Goal: Communication & Community: Share content

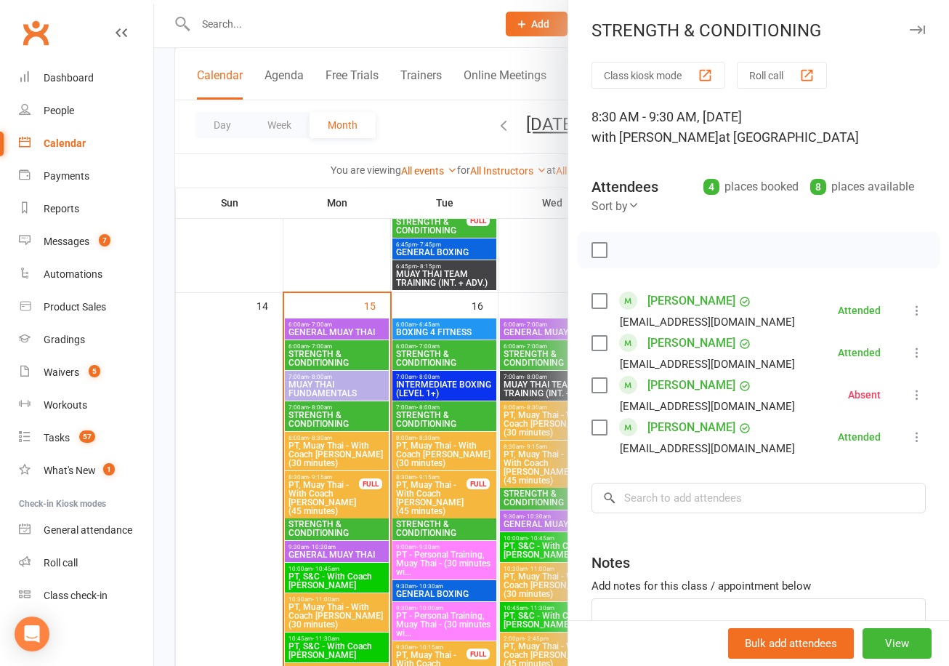
click at [916, 392] on icon at bounding box center [917, 394] width 15 height 15
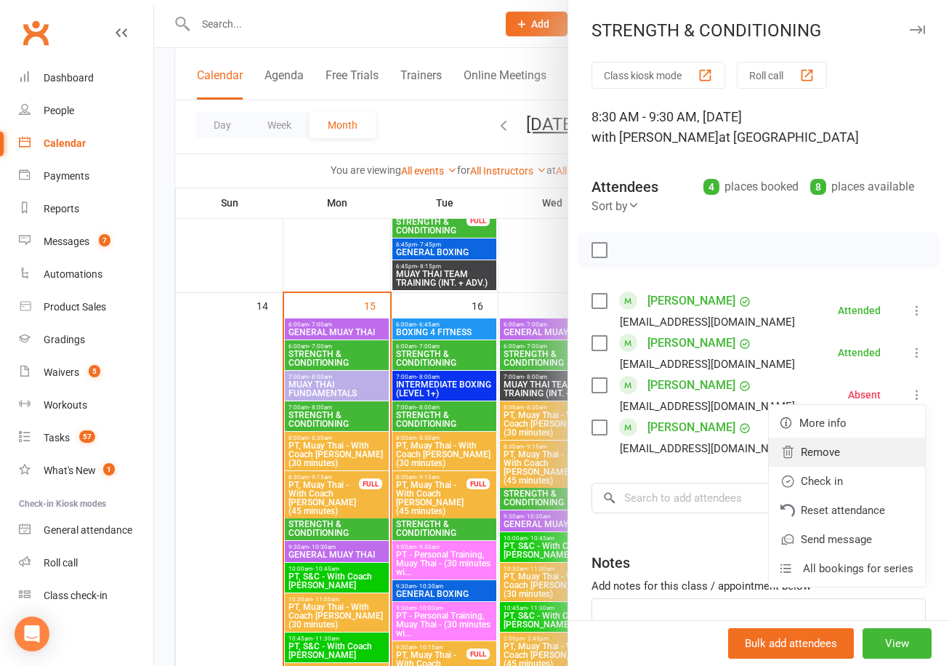
click at [843, 453] on link "Remove" at bounding box center [847, 451] width 156 height 29
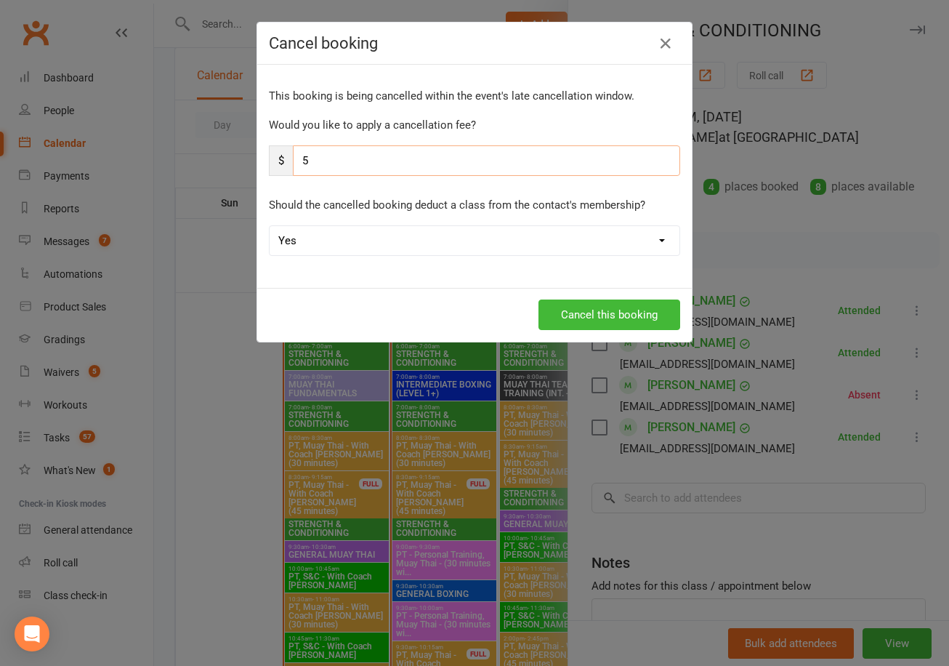
click at [398, 156] on input "5" at bounding box center [486, 160] width 387 height 31
type input "5"
type input "0"
click at [351, 246] on select "Yes No" at bounding box center [475, 240] width 410 height 29
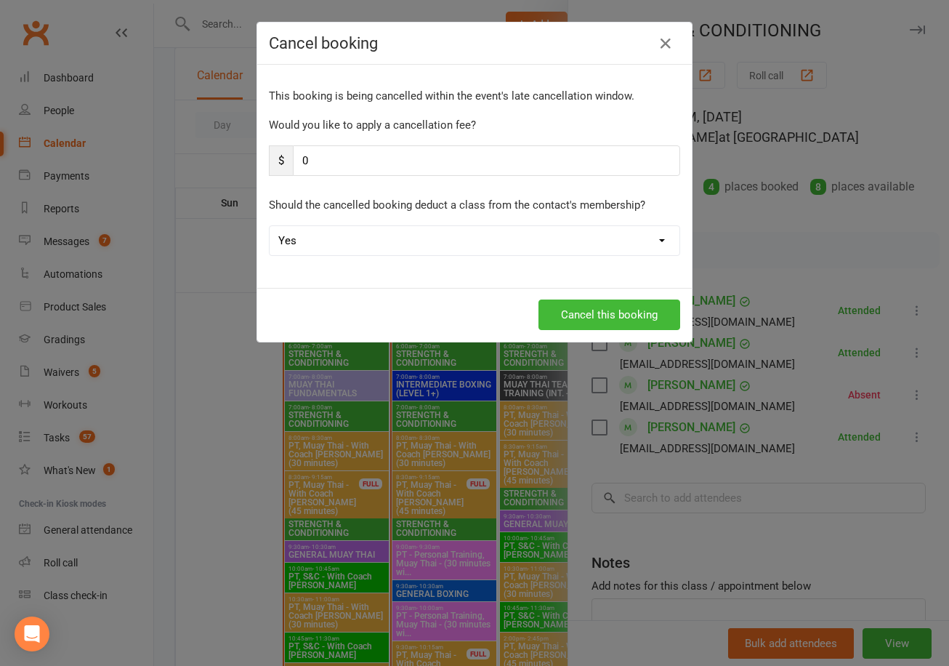
select select "1"
click at [270, 226] on select "Yes No" at bounding box center [475, 240] width 410 height 29
click at [636, 307] on button "Cancel this booking" at bounding box center [609, 314] width 142 height 31
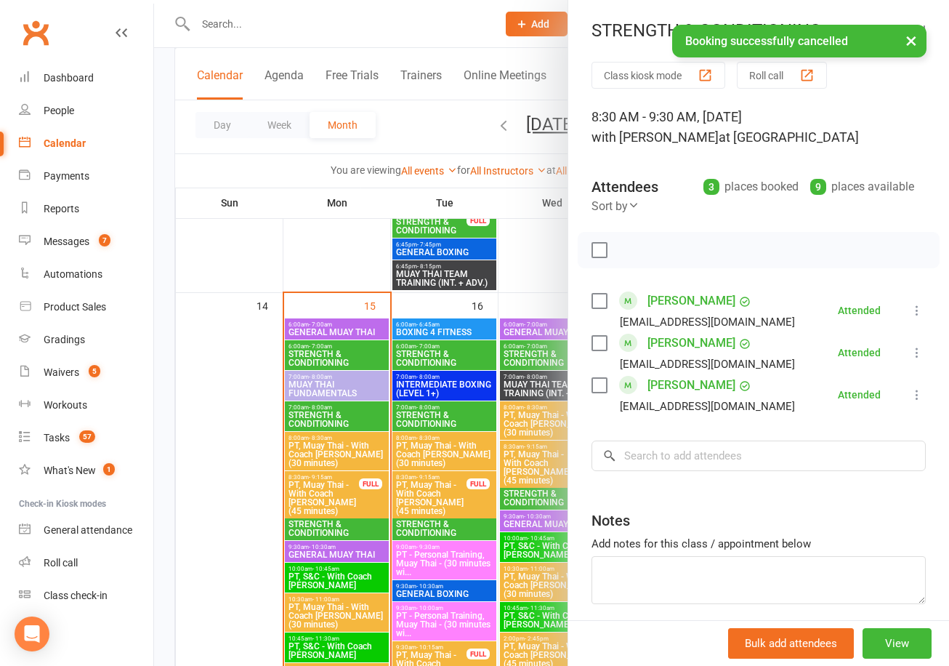
click at [546, 256] on div at bounding box center [551, 333] width 795 height 666
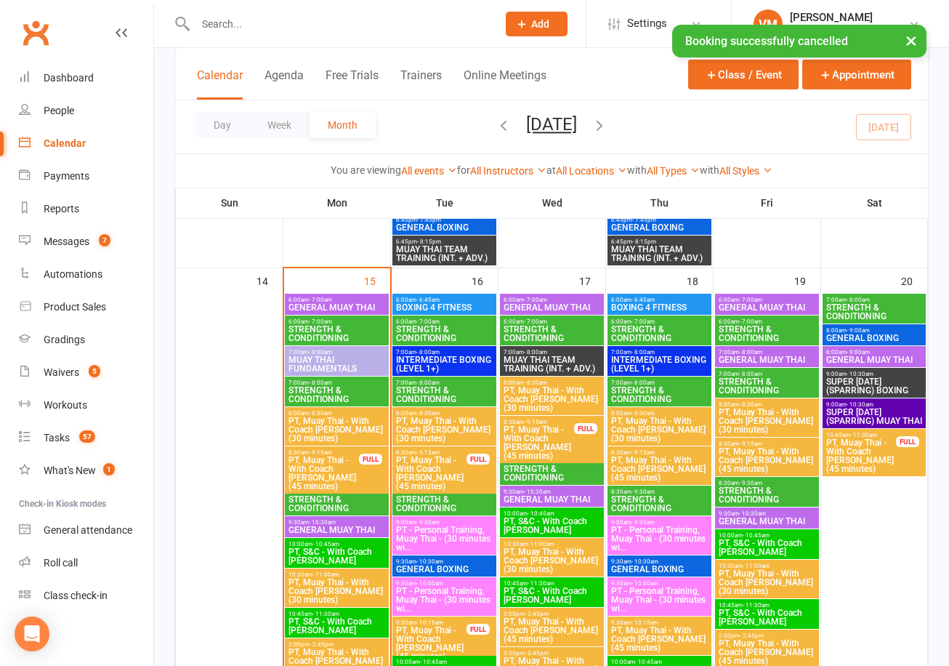
scroll to position [1587, 0]
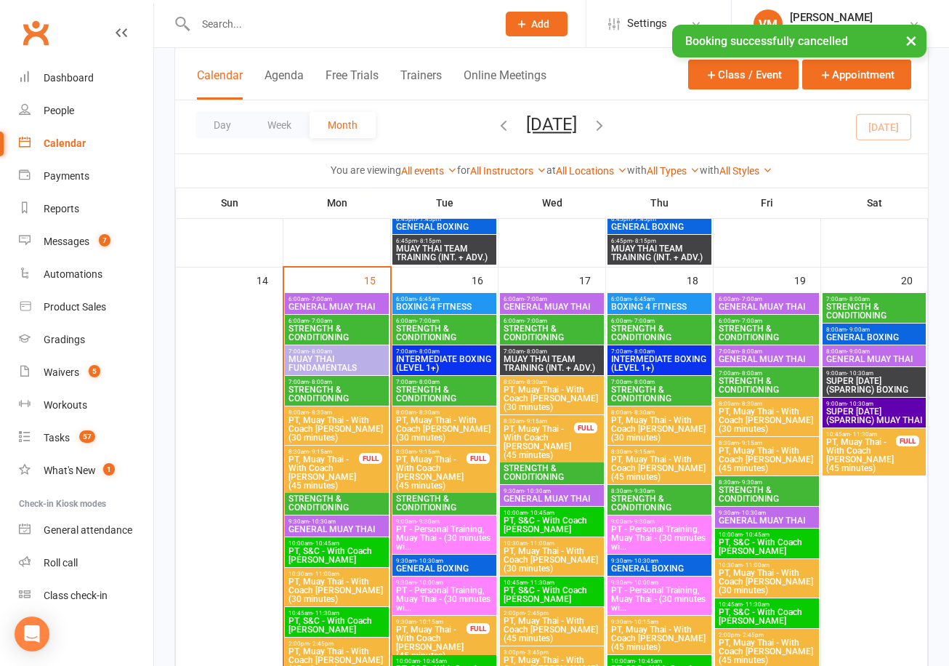
click at [347, 497] on span "STRENGTH & CONDITIONING" at bounding box center [337, 502] width 98 height 17
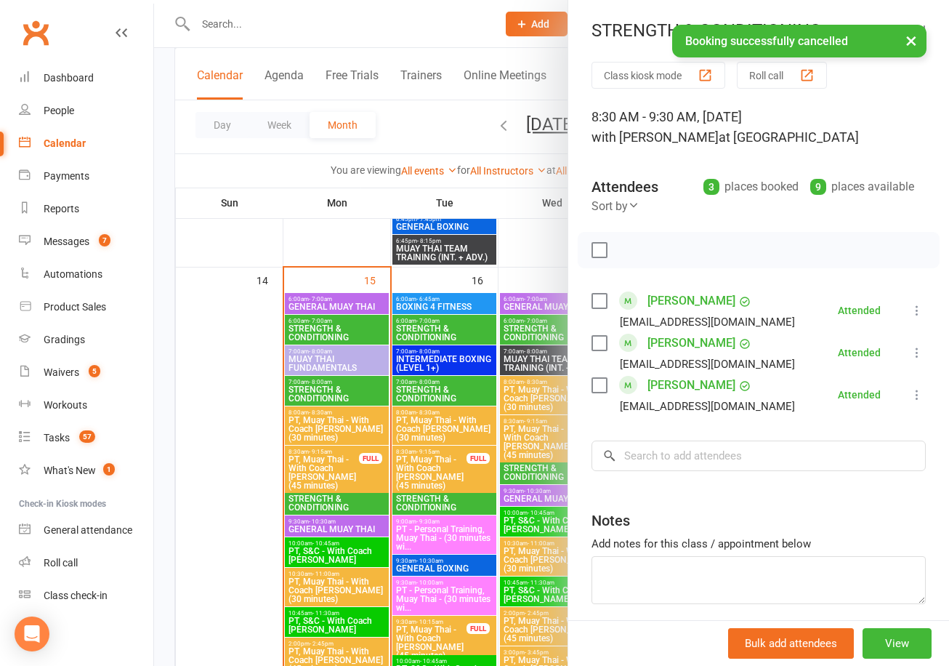
click at [213, 432] on div at bounding box center [551, 333] width 795 height 666
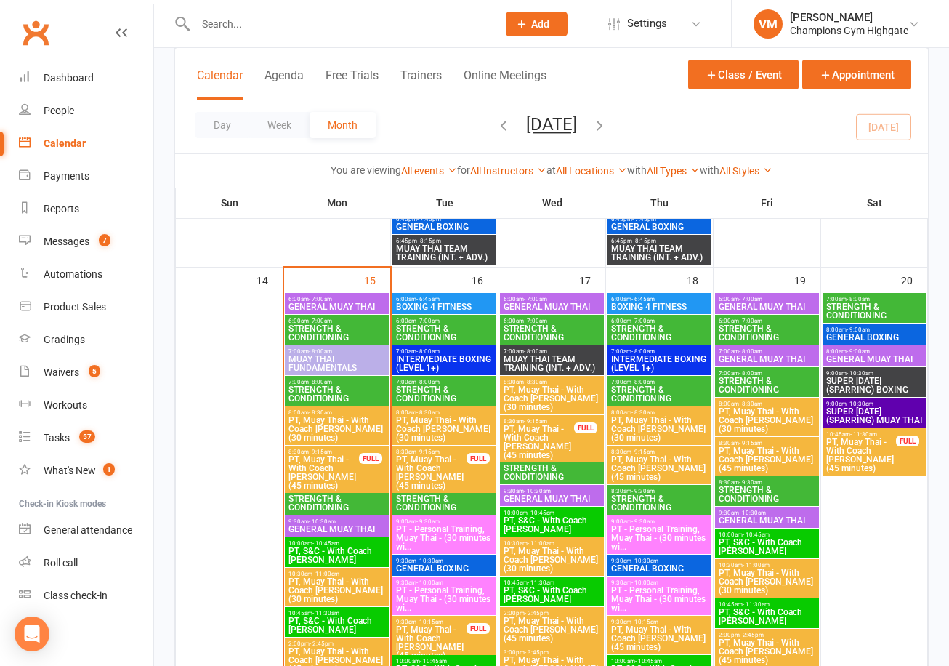
click at [480, 325] on span "STRENGTH & CONDITIONING" at bounding box center [444, 332] width 98 height 17
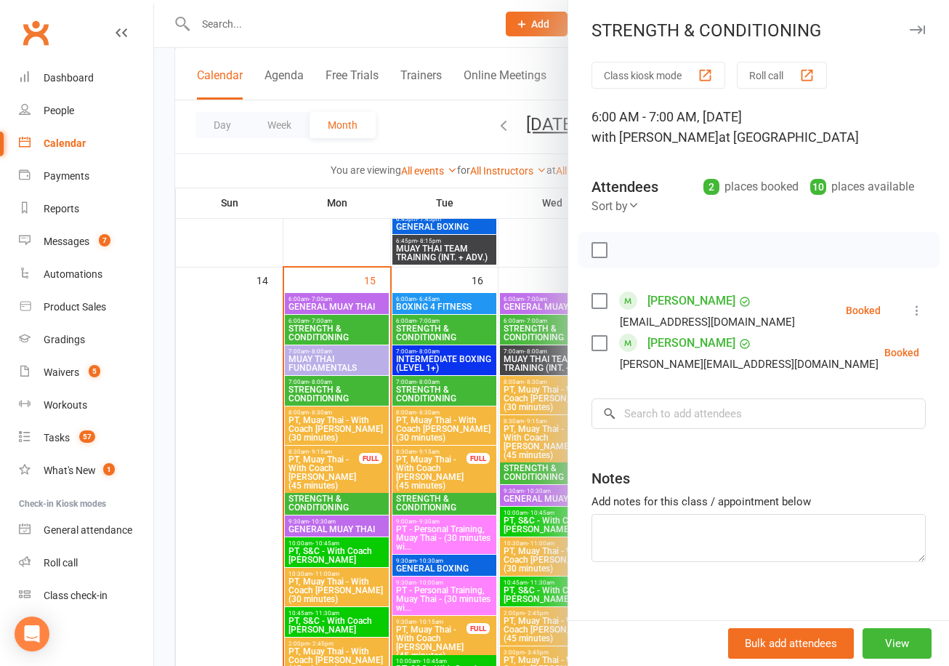
click at [187, 367] on div at bounding box center [551, 333] width 795 height 666
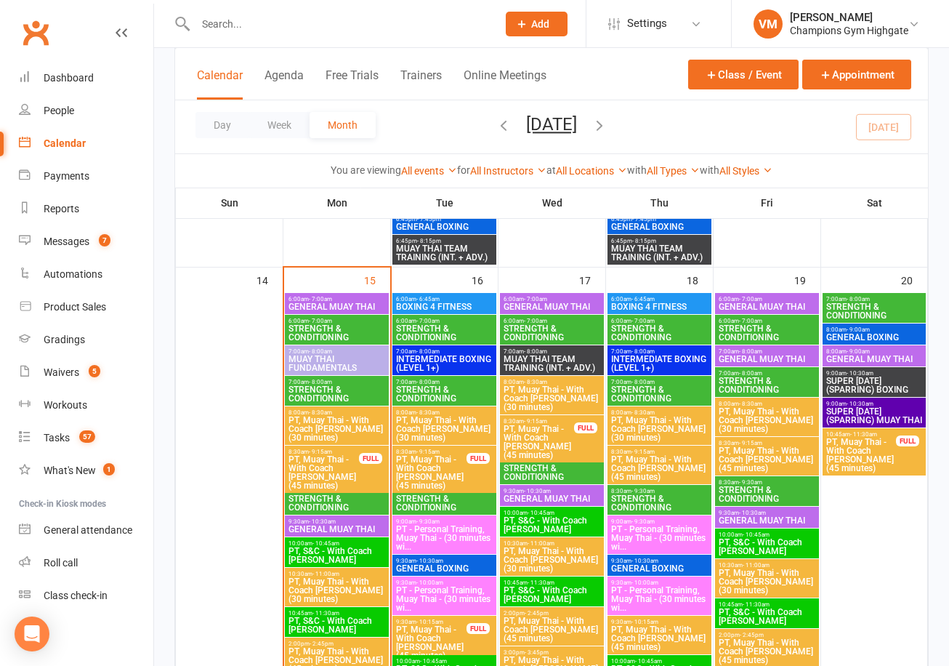
click at [454, 398] on span "STRENGTH & CONDITIONING" at bounding box center [444, 393] width 98 height 17
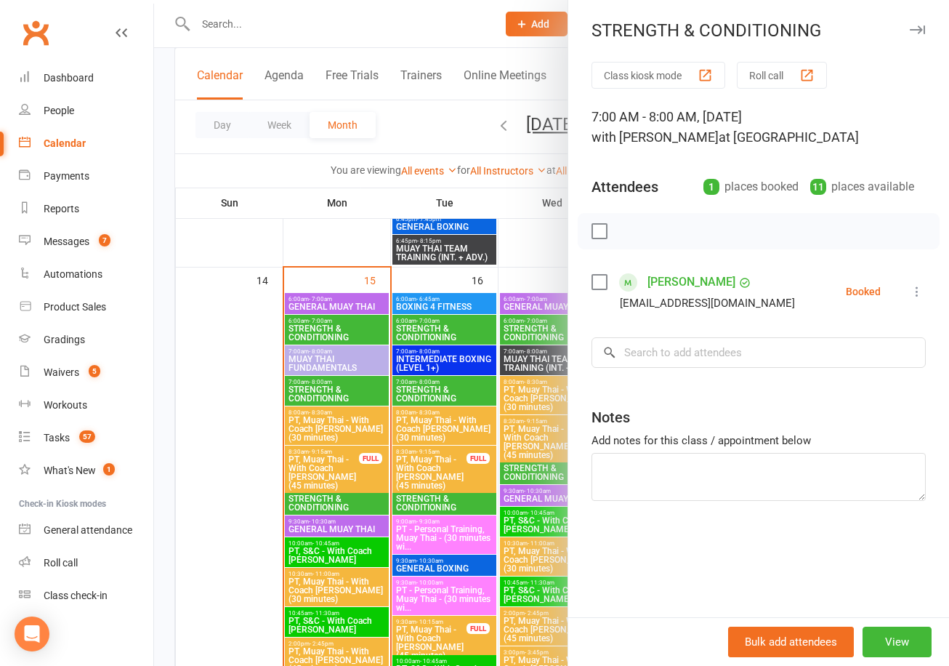
click at [208, 390] on div at bounding box center [551, 333] width 795 height 666
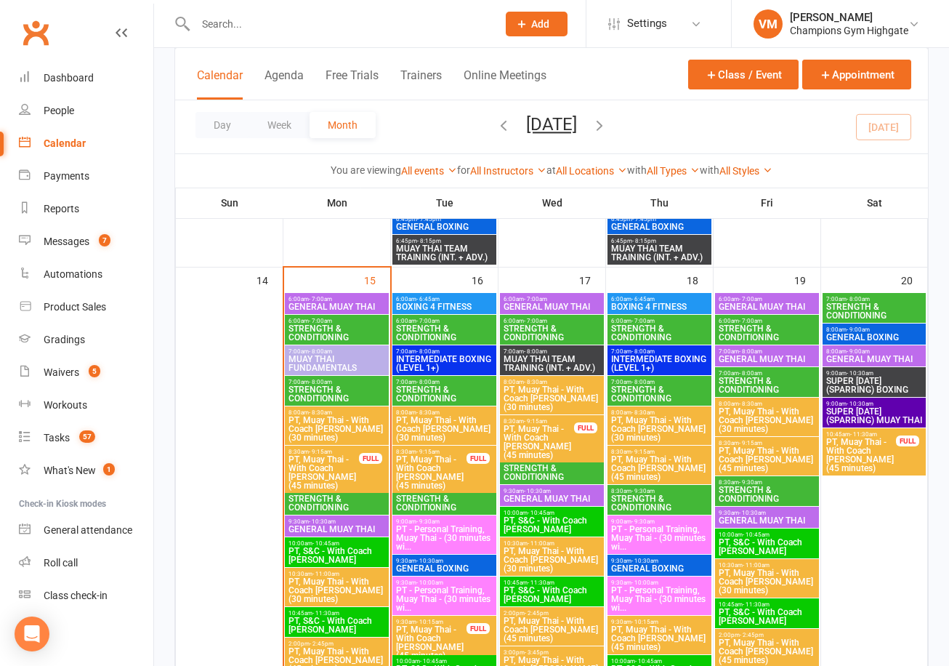
click at [424, 504] on span "STRENGTH & CONDITIONING" at bounding box center [444, 502] width 98 height 17
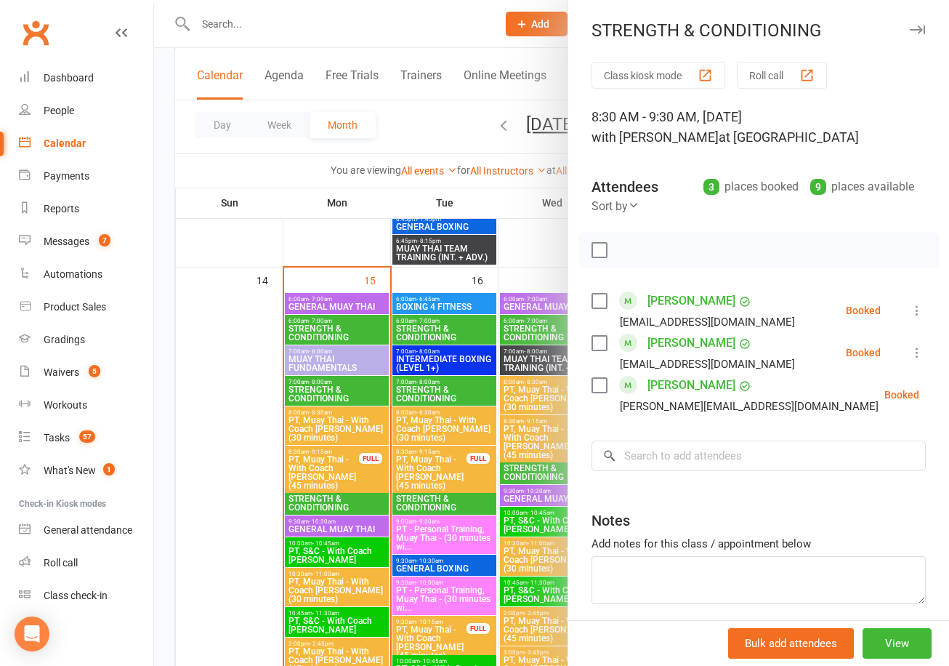
click at [249, 429] on div at bounding box center [551, 333] width 795 height 666
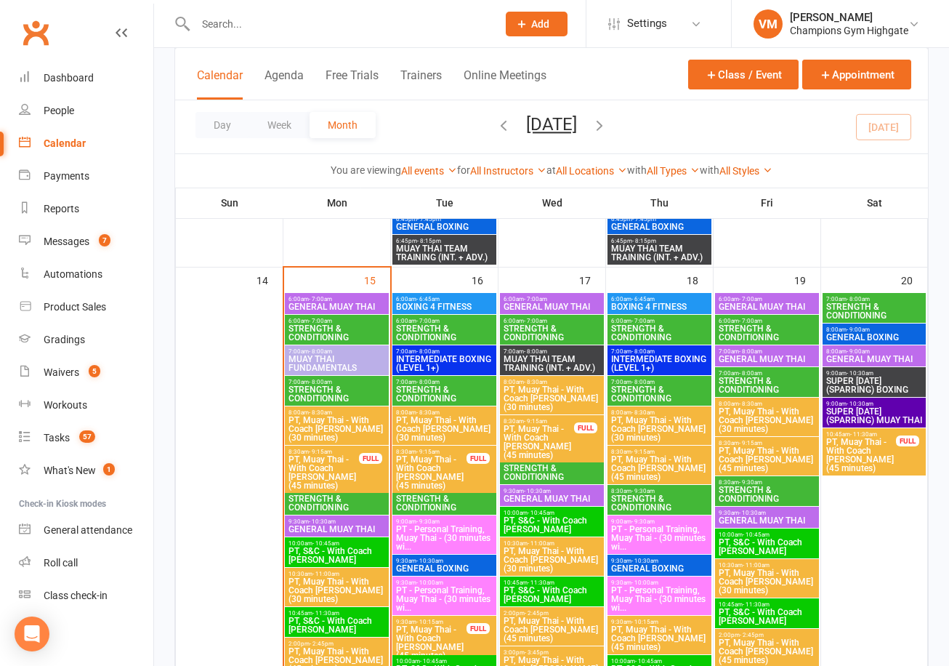
click at [549, 334] on span "STRENGTH & CONDITIONING" at bounding box center [552, 332] width 98 height 17
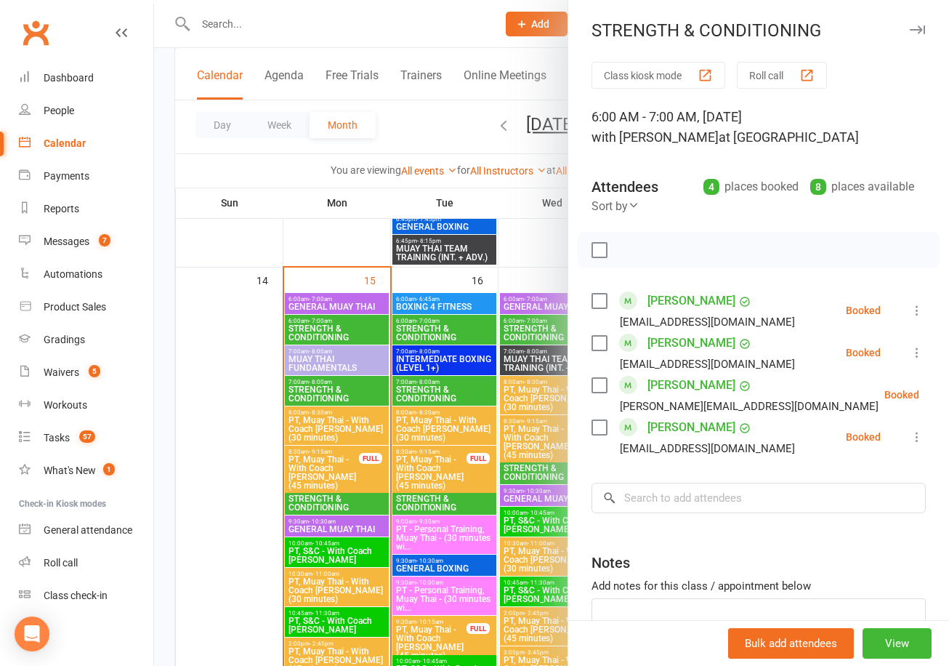
click at [235, 387] on div at bounding box center [551, 333] width 795 height 666
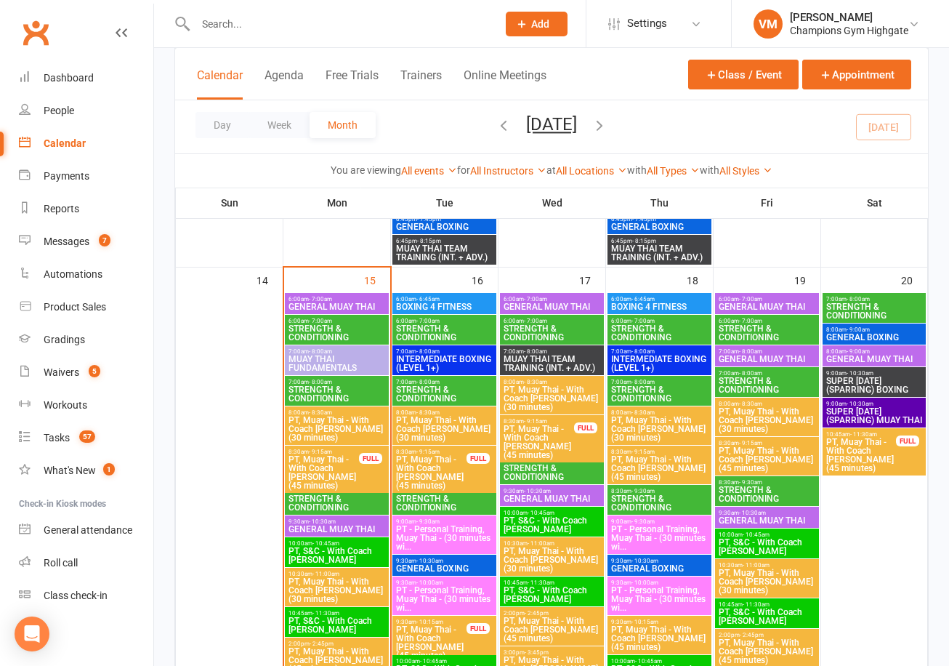
click at [552, 467] on span "STRENGTH & CONDITIONING" at bounding box center [552, 472] width 98 height 17
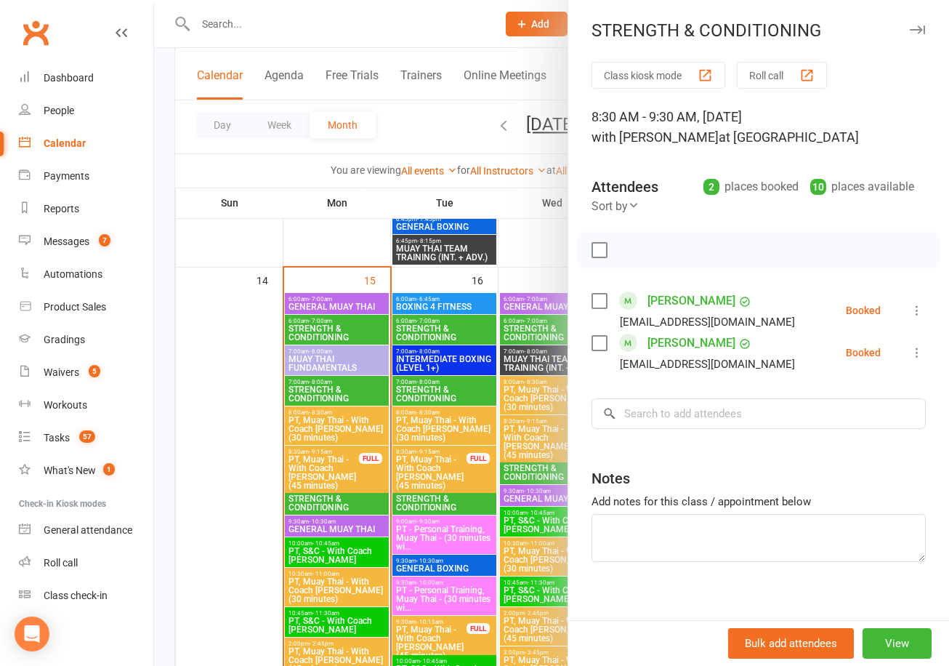
click at [205, 433] on div at bounding box center [551, 333] width 795 height 666
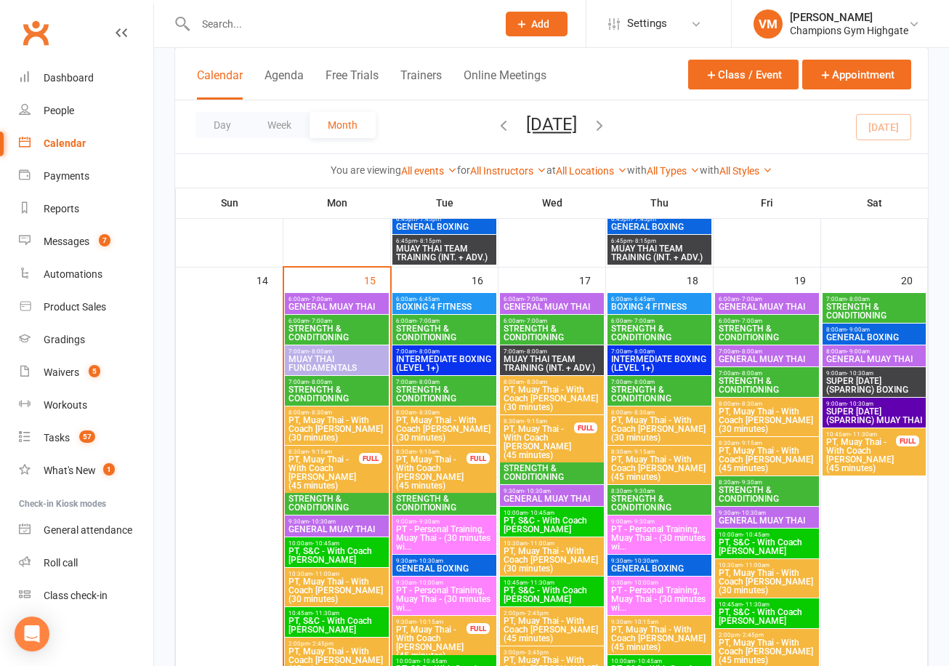
click at [537, 329] on span "STRENGTH & CONDITIONING" at bounding box center [552, 332] width 98 height 17
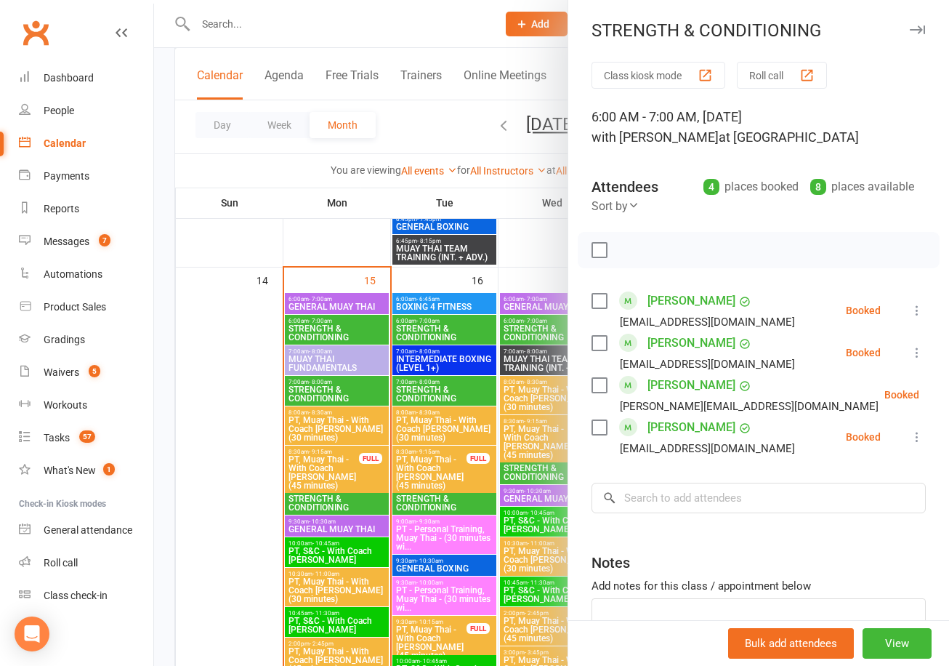
click at [243, 413] on div at bounding box center [551, 333] width 795 height 666
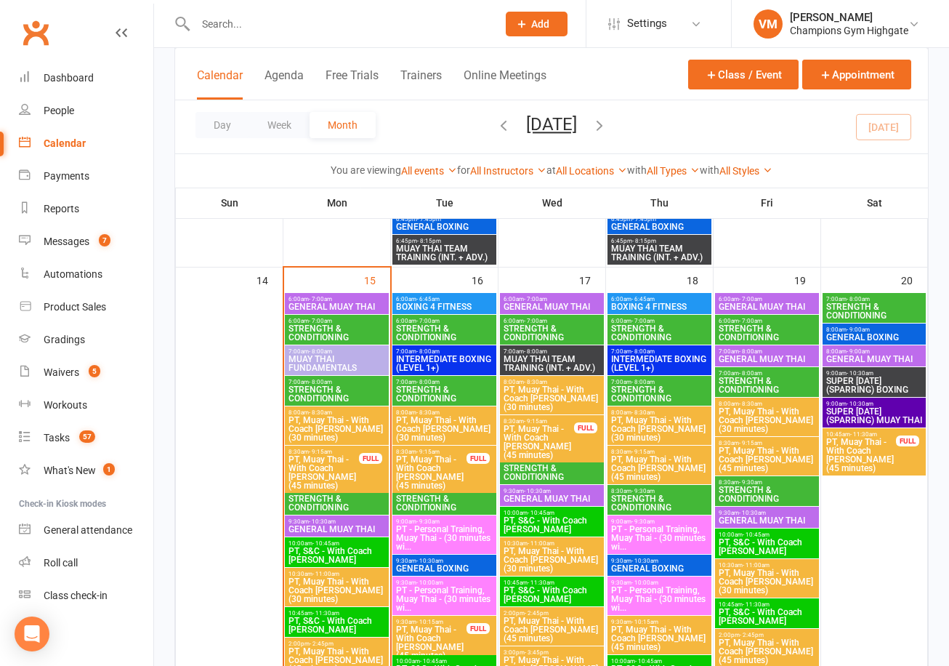
click at [551, 466] on span "STRENGTH & CONDITIONING" at bounding box center [552, 472] width 98 height 17
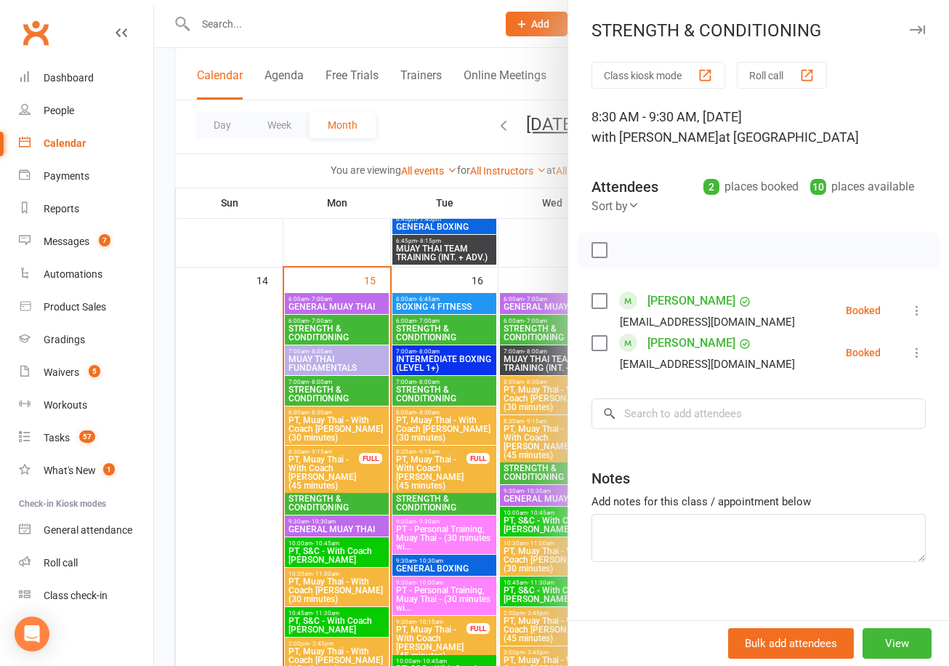
click at [221, 515] on div at bounding box center [551, 333] width 795 height 666
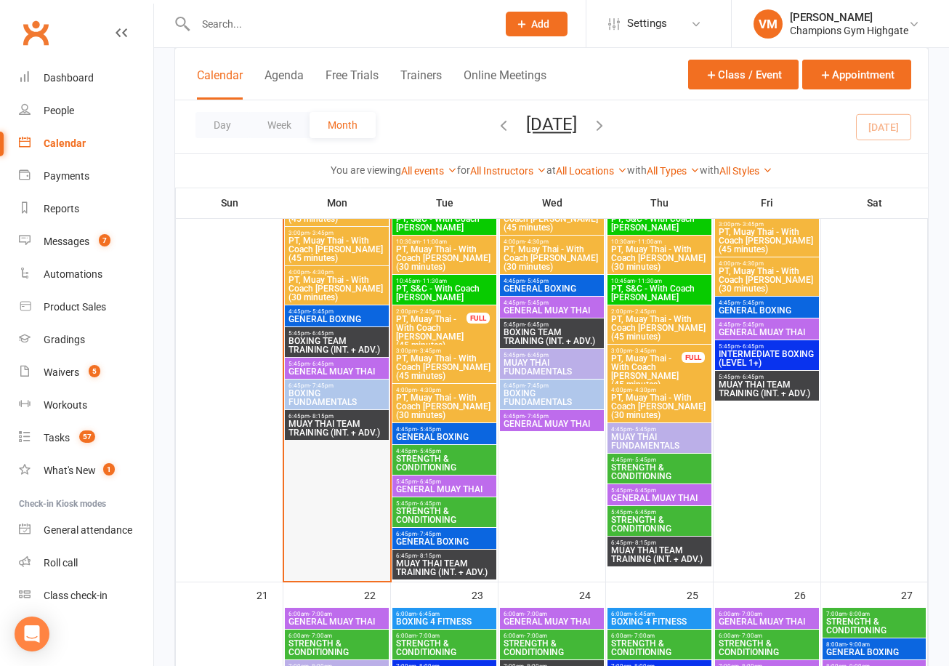
scroll to position [2095, 0]
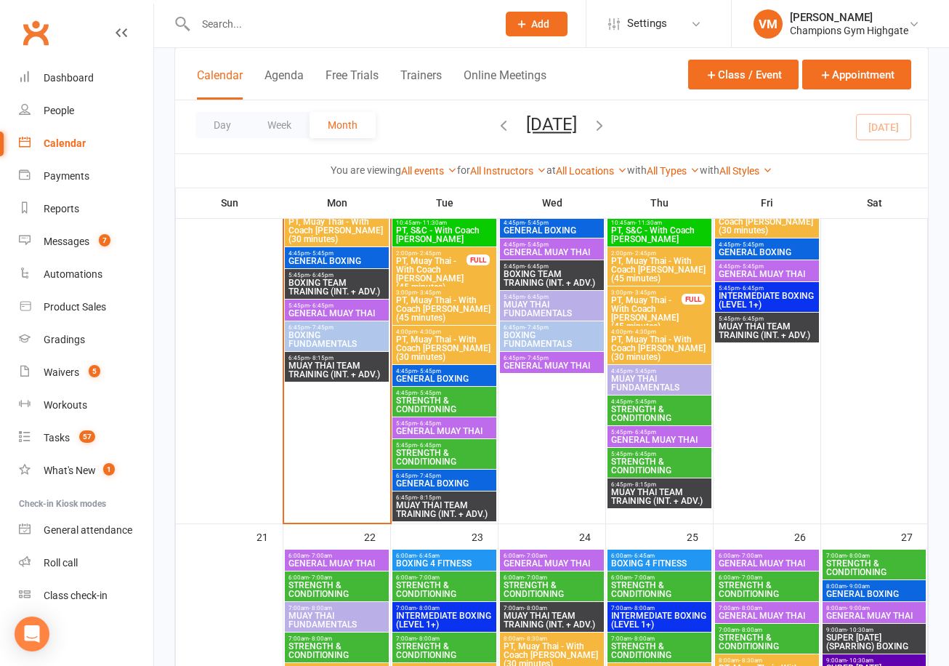
click at [434, 396] on span "STRENGTH & CONDITIONING" at bounding box center [444, 404] width 98 height 17
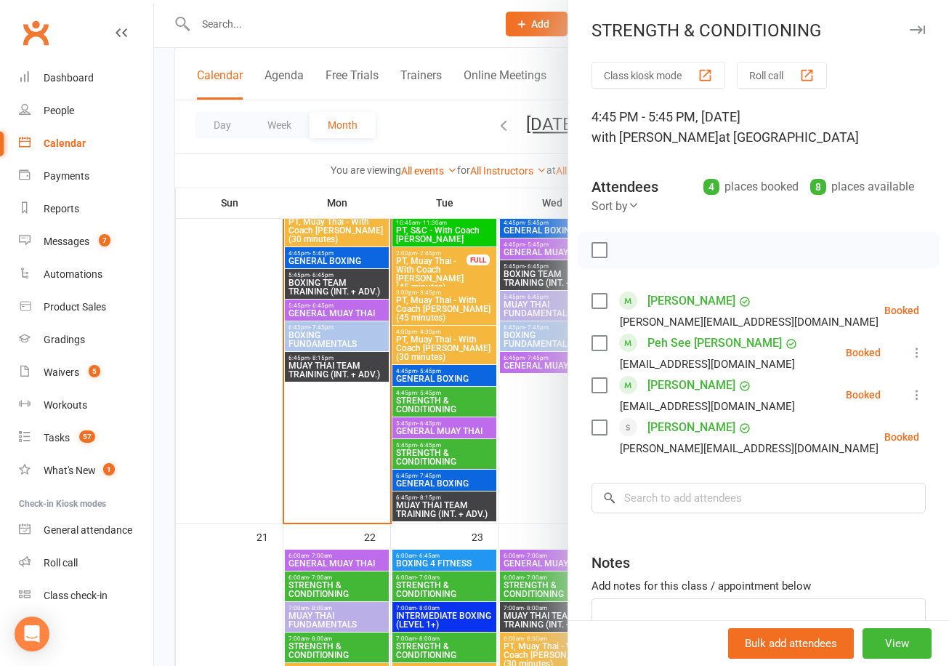
click at [451, 445] on div at bounding box center [551, 333] width 795 height 666
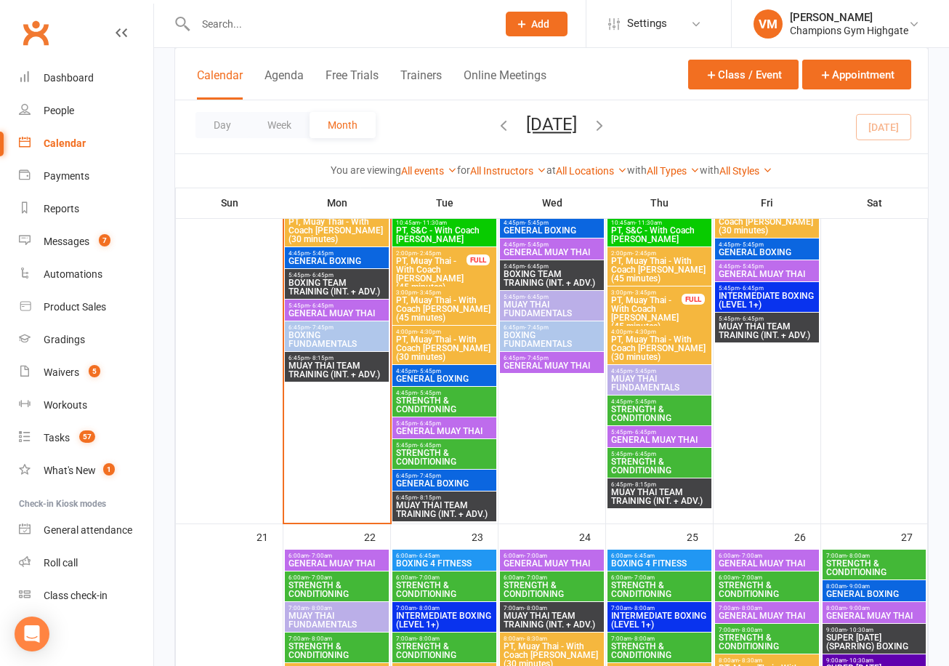
click at [451, 451] on span "STRENGTH & CONDITIONING" at bounding box center [444, 456] width 98 height 17
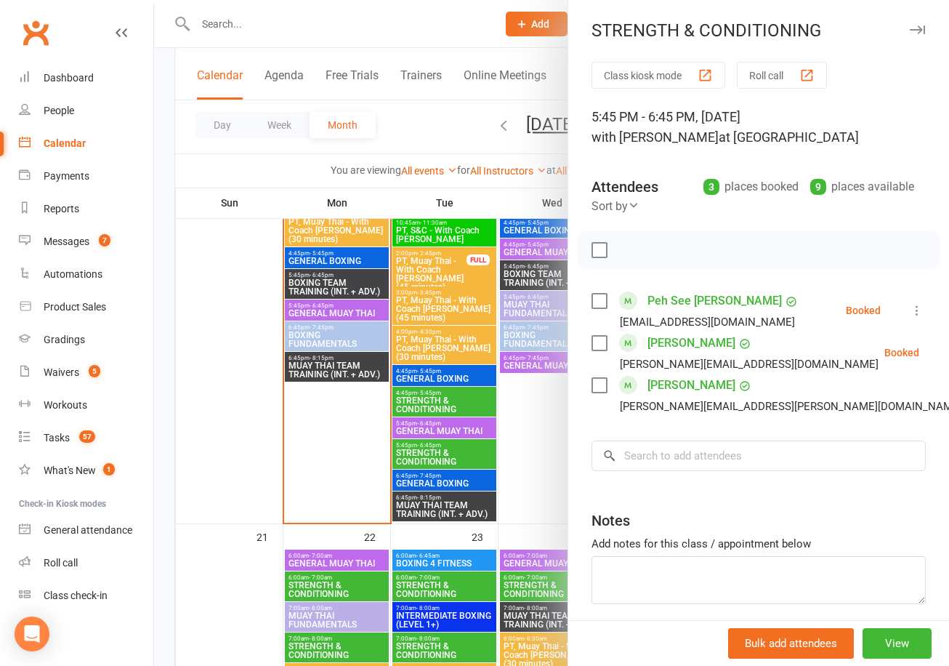
click at [451, 451] on div at bounding box center [551, 333] width 795 height 666
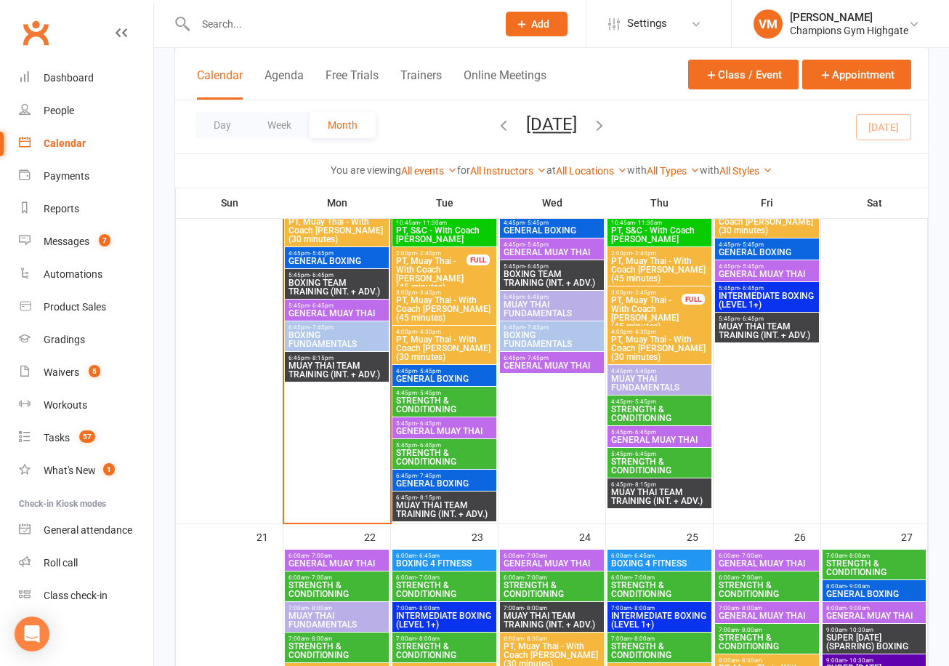
click at [672, 413] on span "STRENGTH & CONDITIONING" at bounding box center [659, 413] width 98 height 17
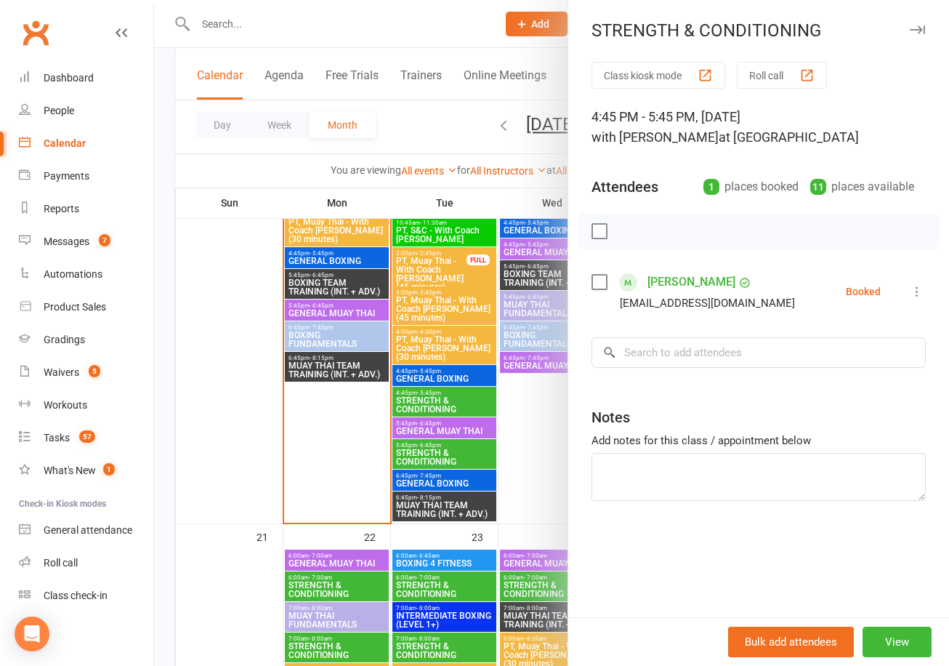
click at [553, 412] on div at bounding box center [551, 333] width 795 height 666
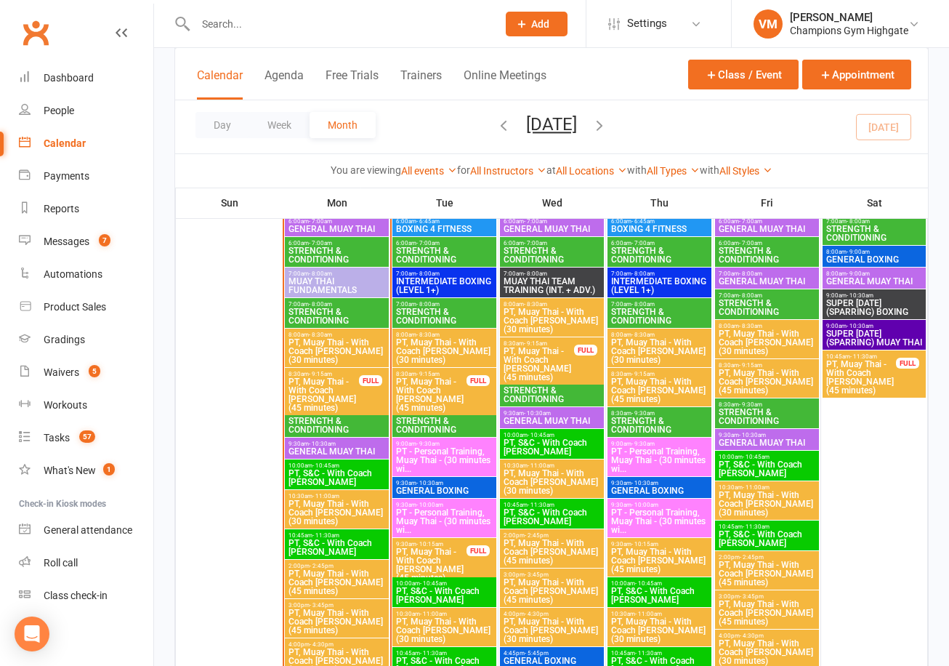
scroll to position [1602, 0]
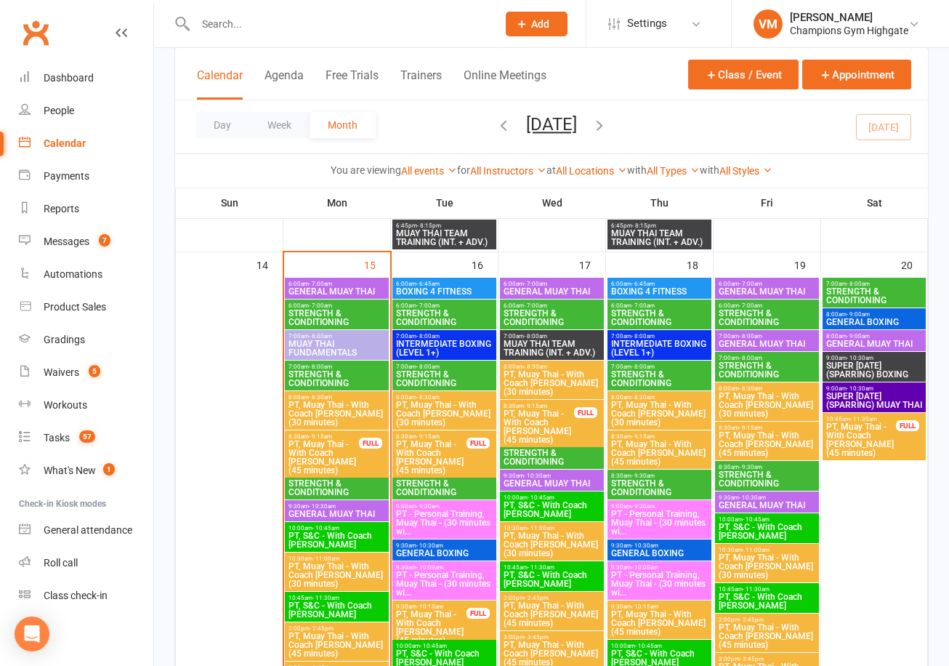
click at [655, 315] on span "STRENGTH & CONDITIONING" at bounding box center [659, 317] width 98 height 17
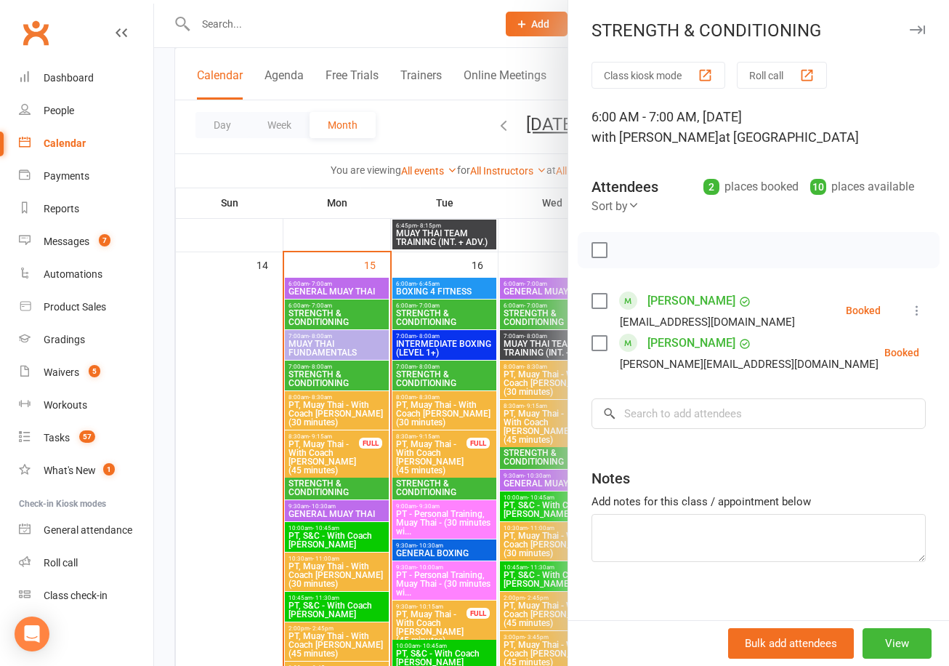
click at [365, 235] on div at bounding box center [551, 333] width 795 height 666
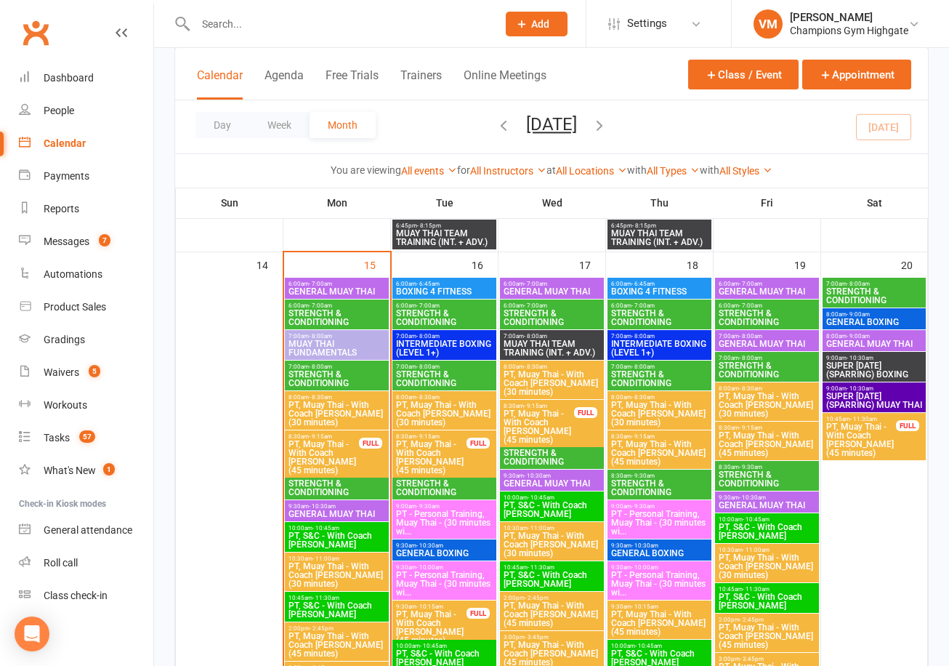
click at [655, 378] on span "STRENGTH & CONDITIONING" at bounding box center [659, 378] width 98 height 17
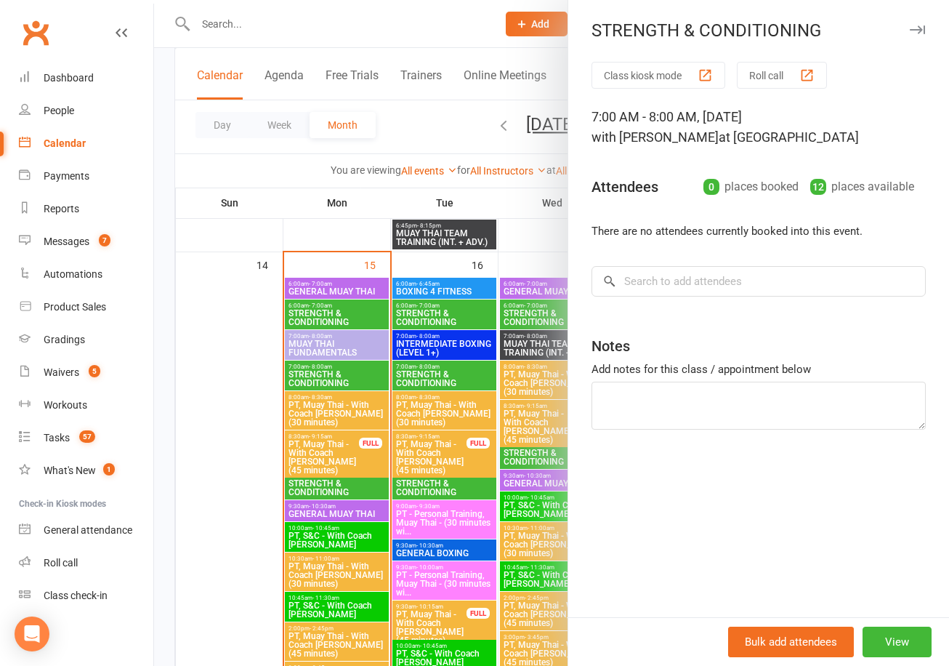
click at [187, 397] on div at bounding box center [551, 333] width 795 height 666
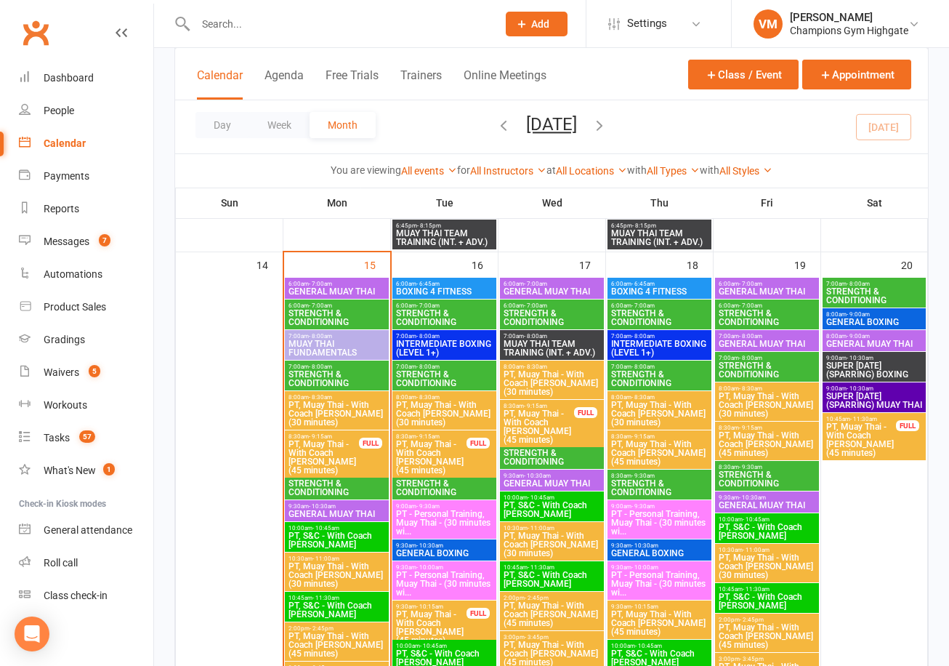
click at [759, 312] on span "STRENGTH & CONDITIONING" at bounding box center [767, 317] width 98 height 17
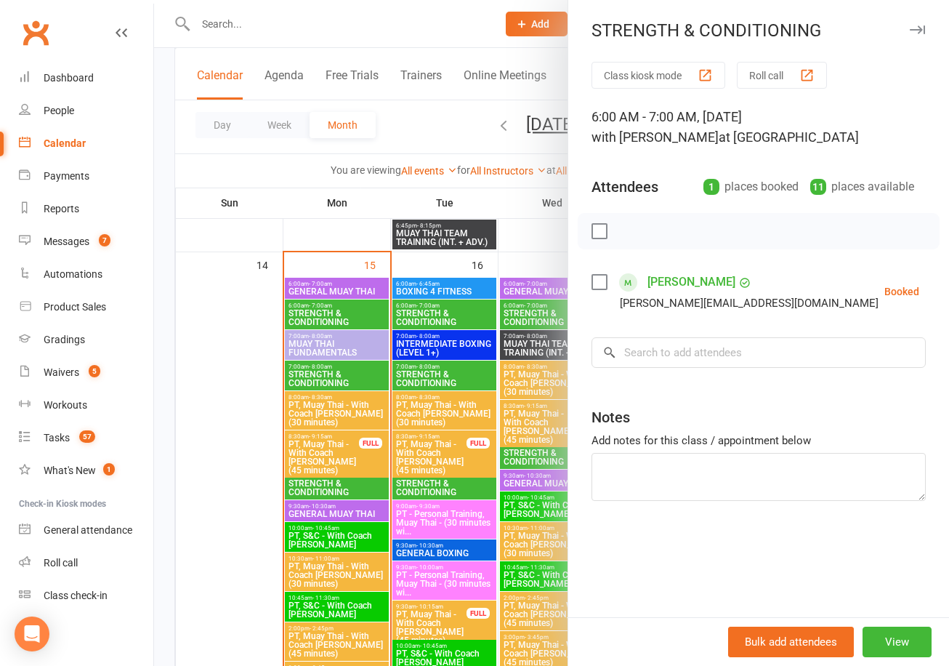
click at [251, 401] on div at bounding box center [551, 333] width 795 height 666
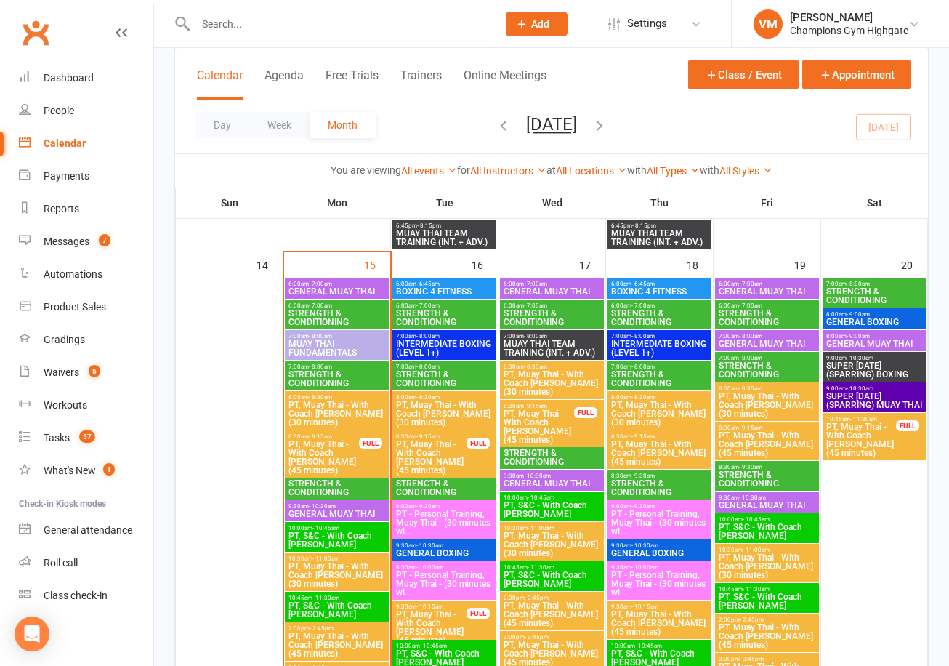
click at [674, 318] on span "STRENGTH & CONDITIONING" at bounding box center [659, 317] width 98 height 17
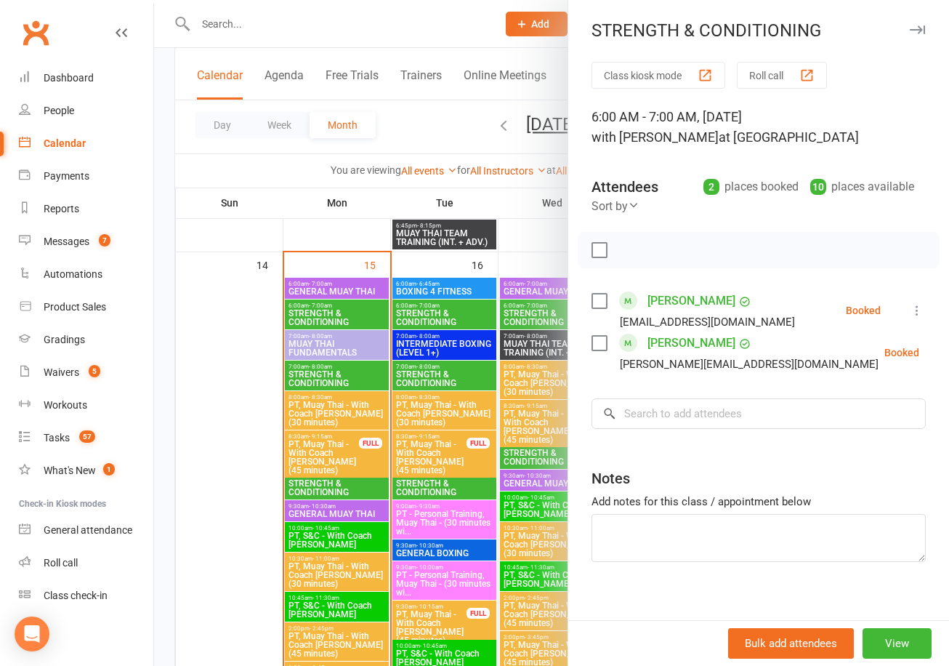
click at [254, 403] on div at bounding box center [551, 333] width 795 height 666
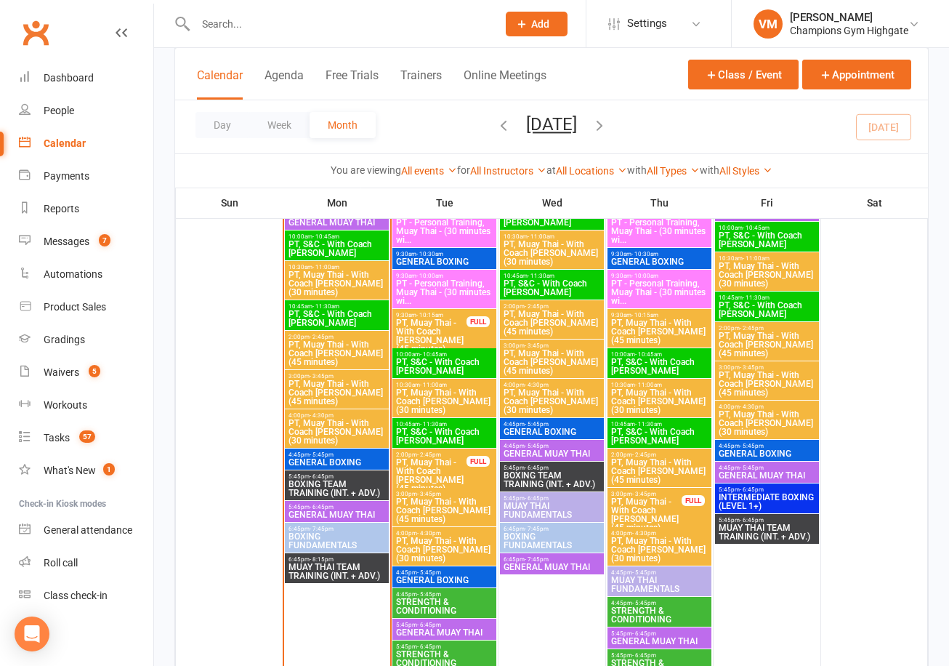
scroll to position [1937, 0]
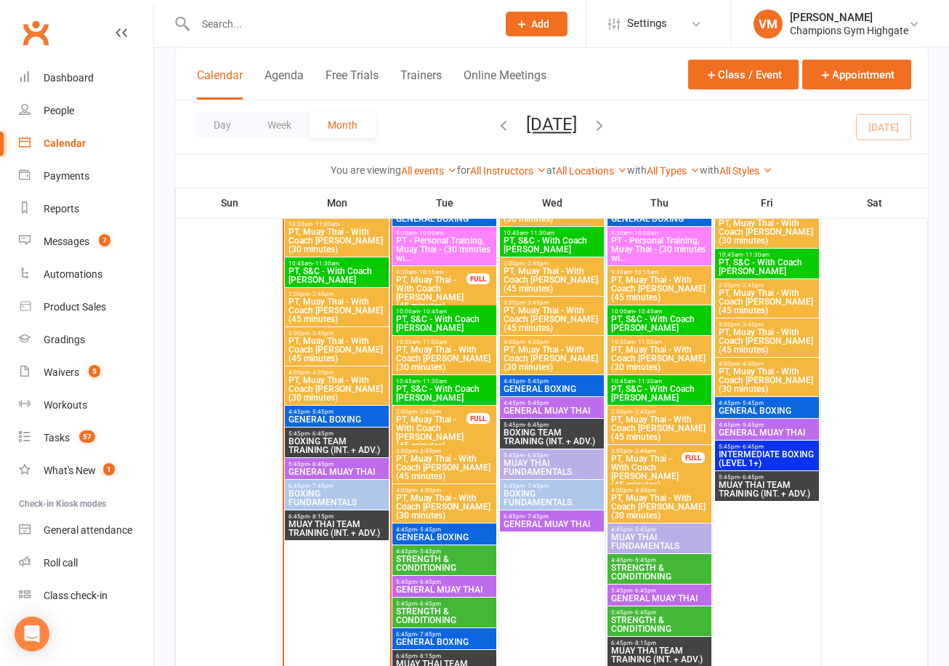
click at [653, 563] on span "STRENGTH & CONDITIONING" at bounding box center [659, 571] width 98 height 17
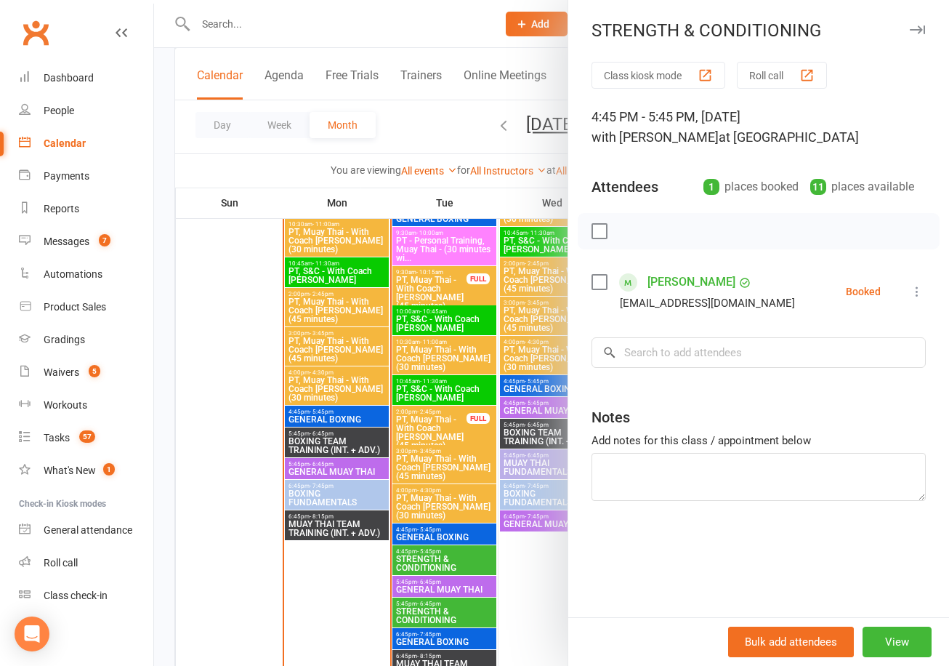
click at [238, 413] on div at bounding box center [551, 333] width 795 height 666
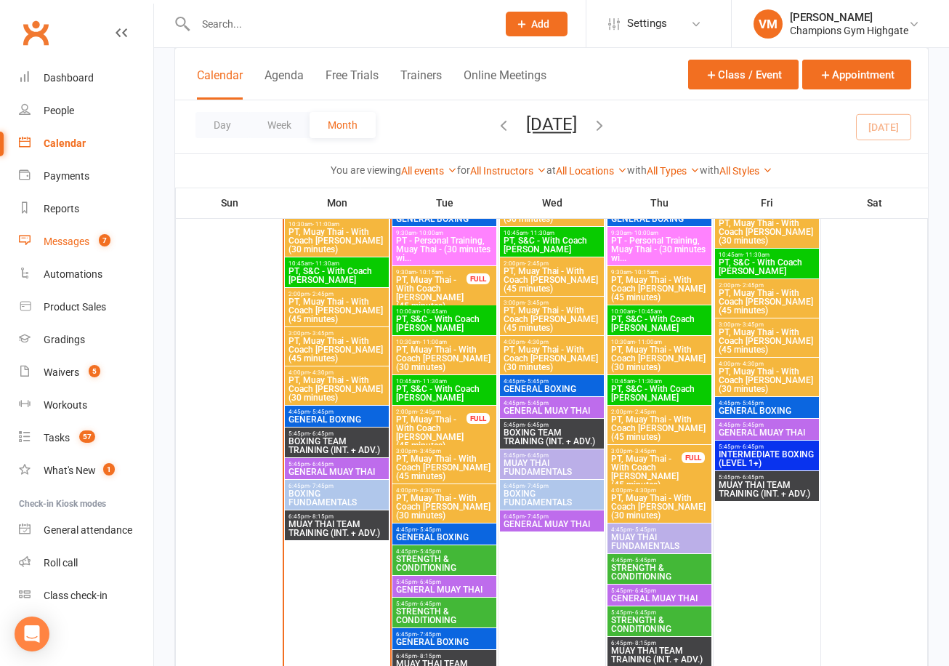
click at [60, 235] on div "Messages" at bounding box center [67, 241] width 46 height 12
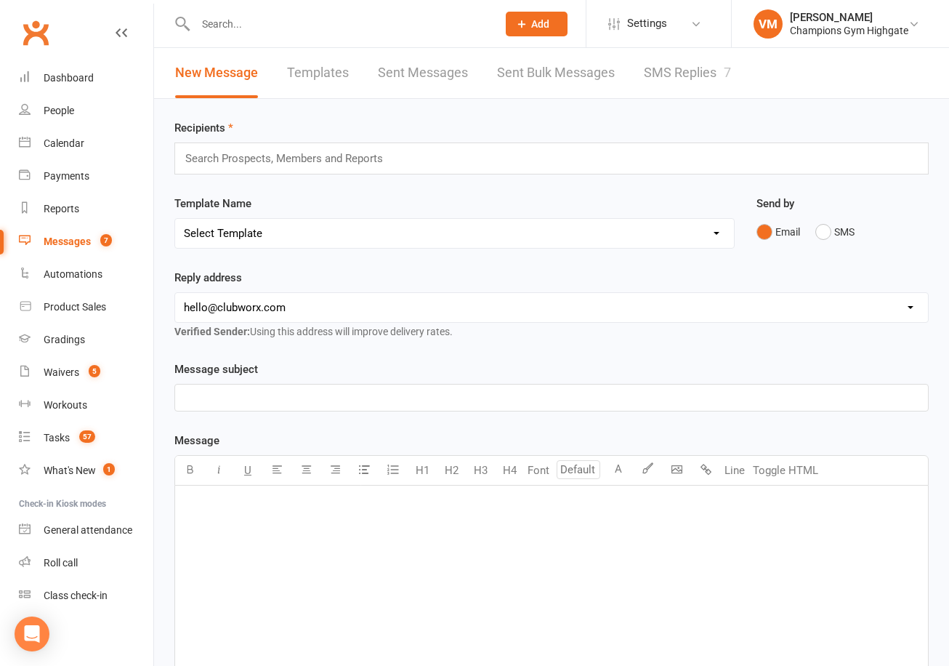
click at [670, 74] on link "SMS Replies 7" at bounding box center [687, 73] width 87 height 50
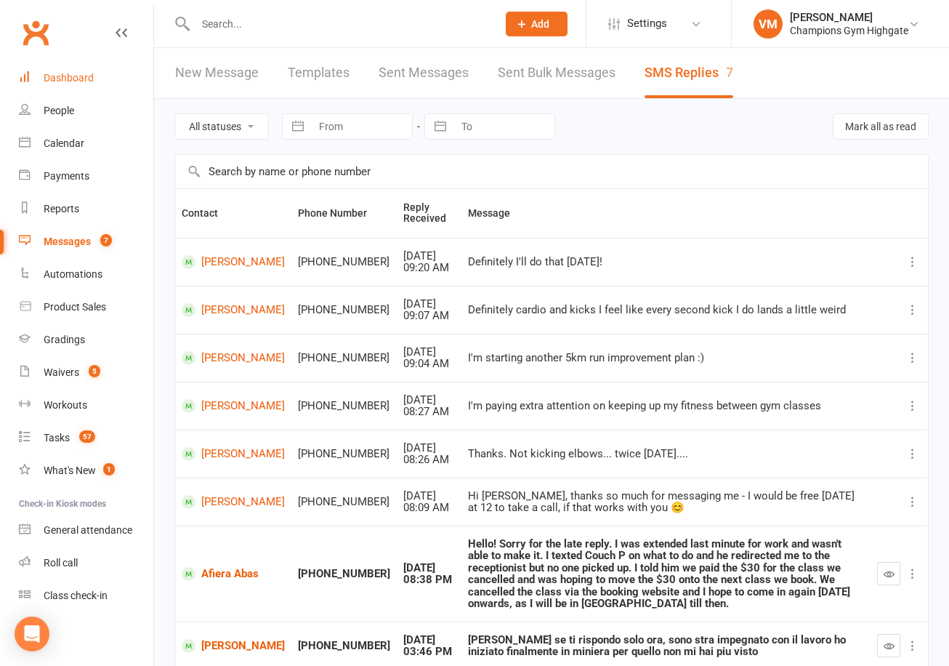
click at [55, 73] on div "Dashboard" at bounding box center [69, 78] width 50 height 12
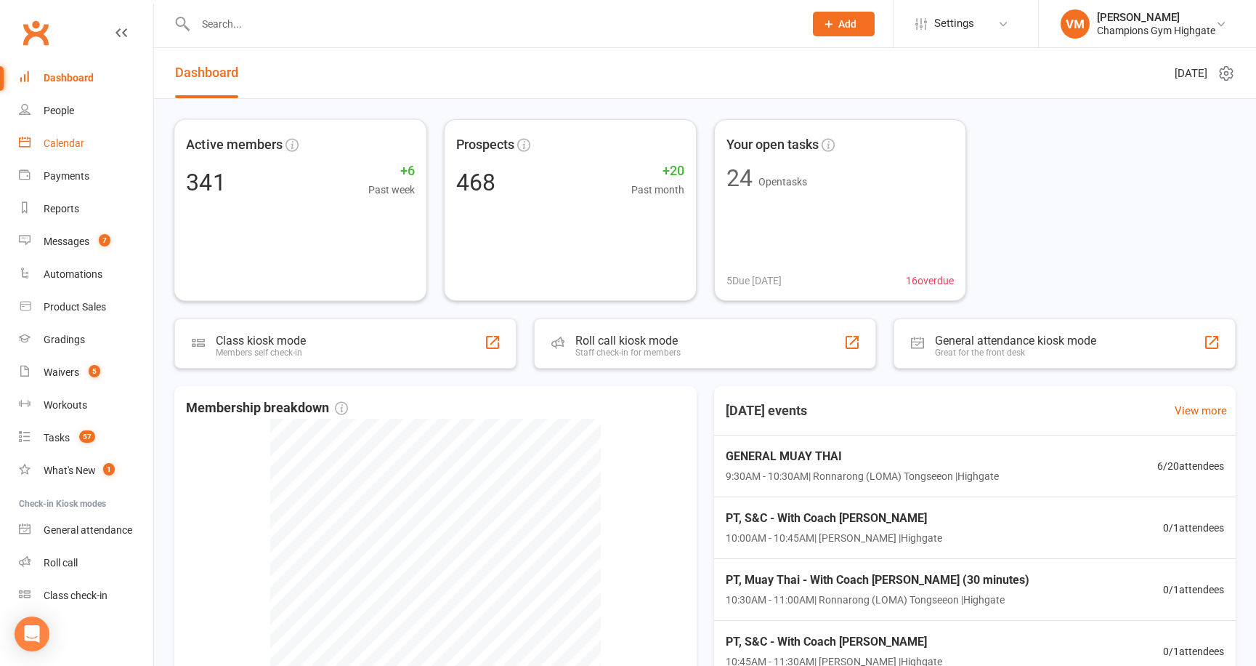
click at [81, 145] on div "Calendar" at bounding box center [64, 143] width 41 height 12
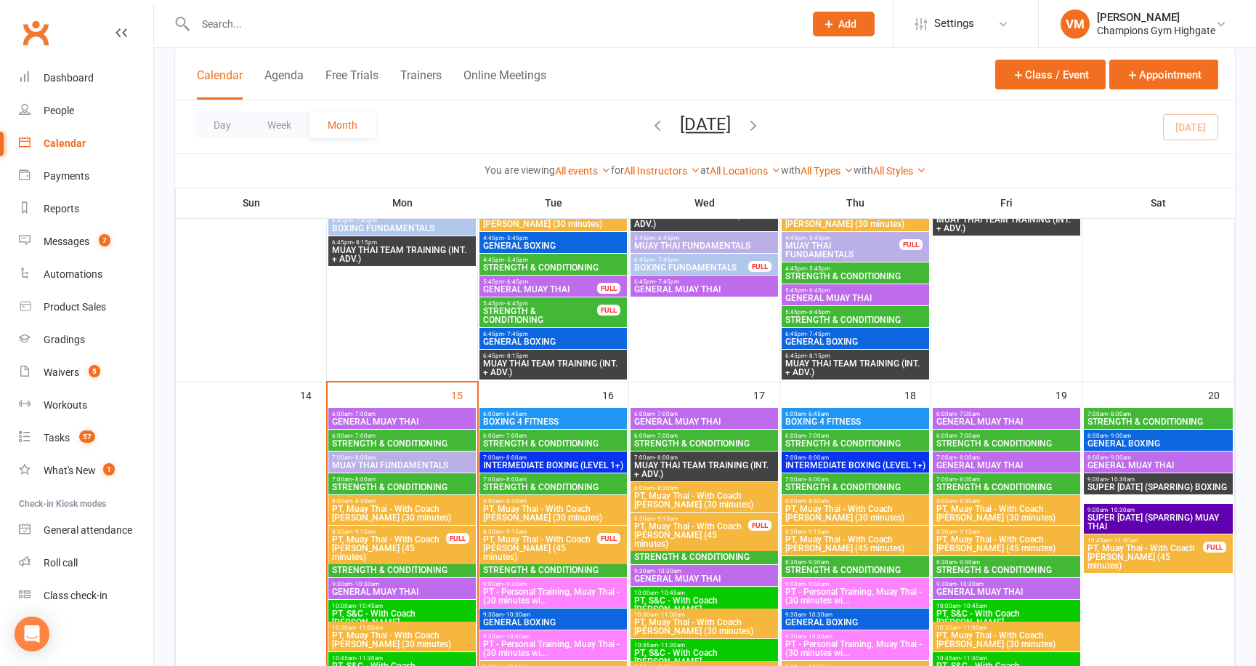
scroll to position [1189, 0]
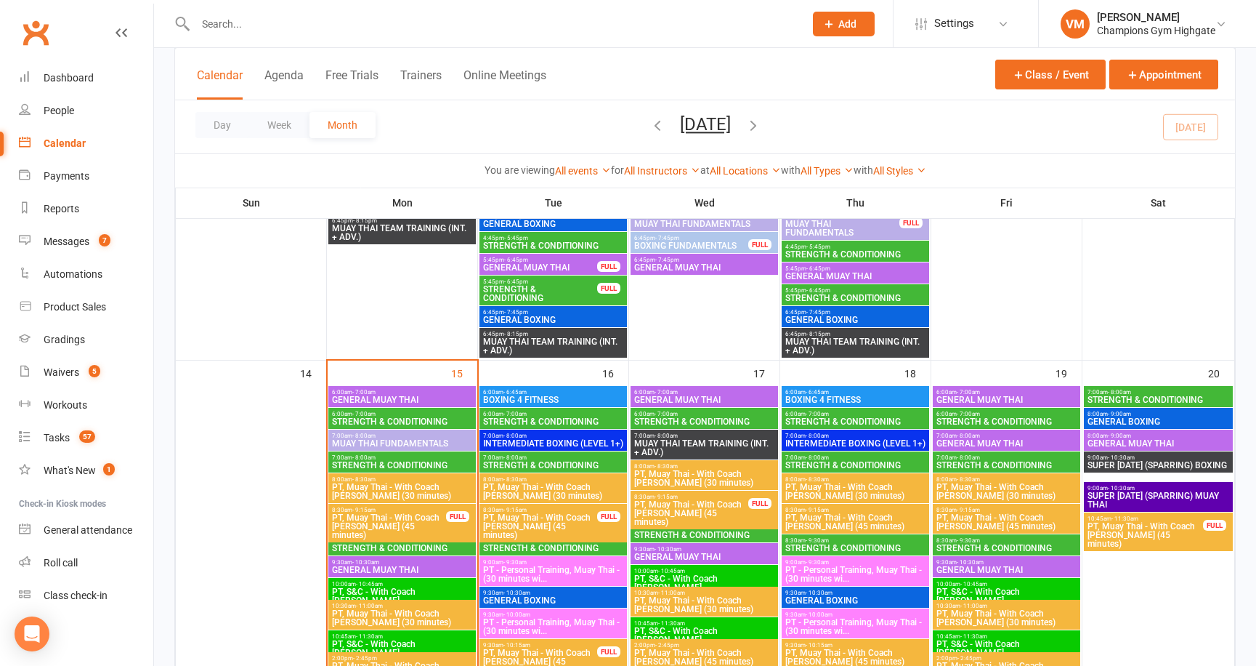
click at [384, 540] on span "8:30am - 9:30am" at bounding box center [402, 540] width 142 height 7
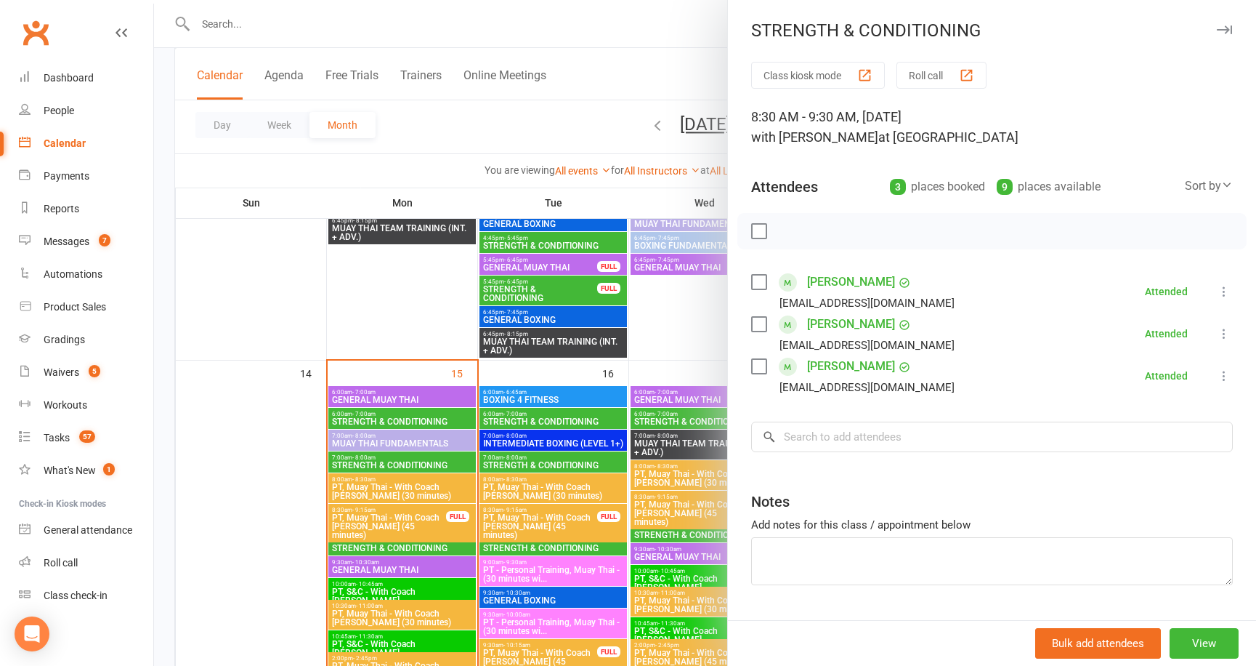
click at [382, 543] on div at bounding box center [705, 333] width 1102 height 666
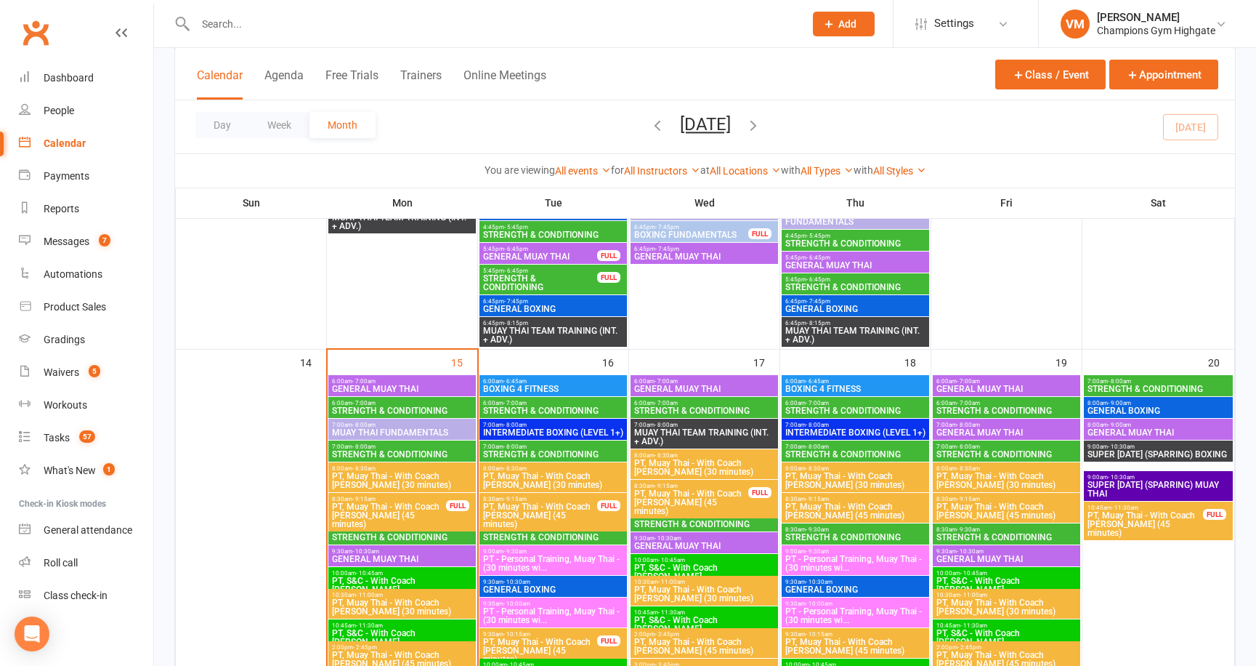
scroll to position [1218, 0]
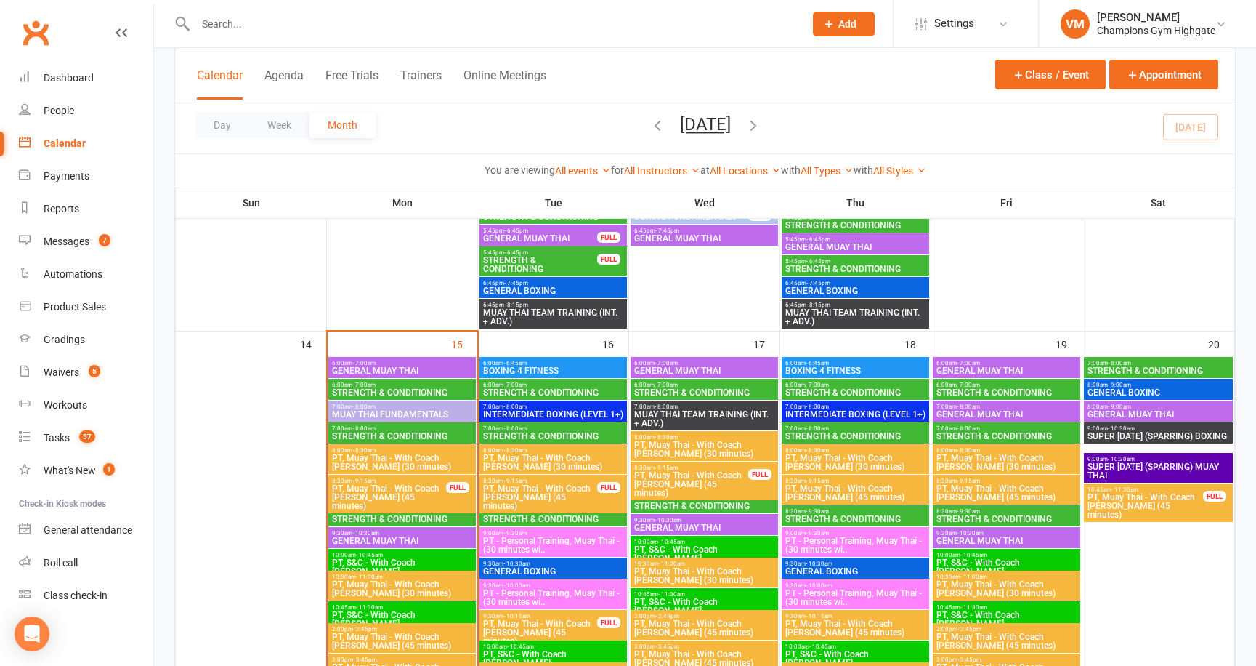
click at [542, 392] on span "STRENGTH & CONDITIONING" at bounding box center [554, 392] width 142 height 9
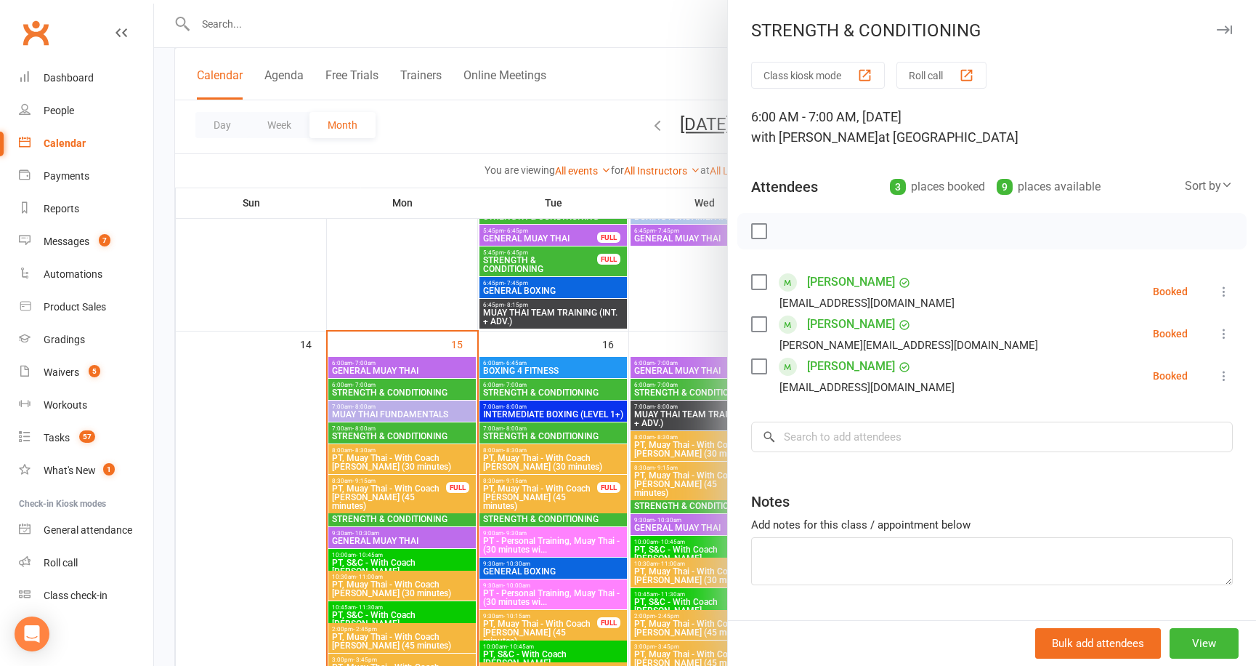
click at [526, 433] on div at bounding box center [705, 333] width 1102 height 666
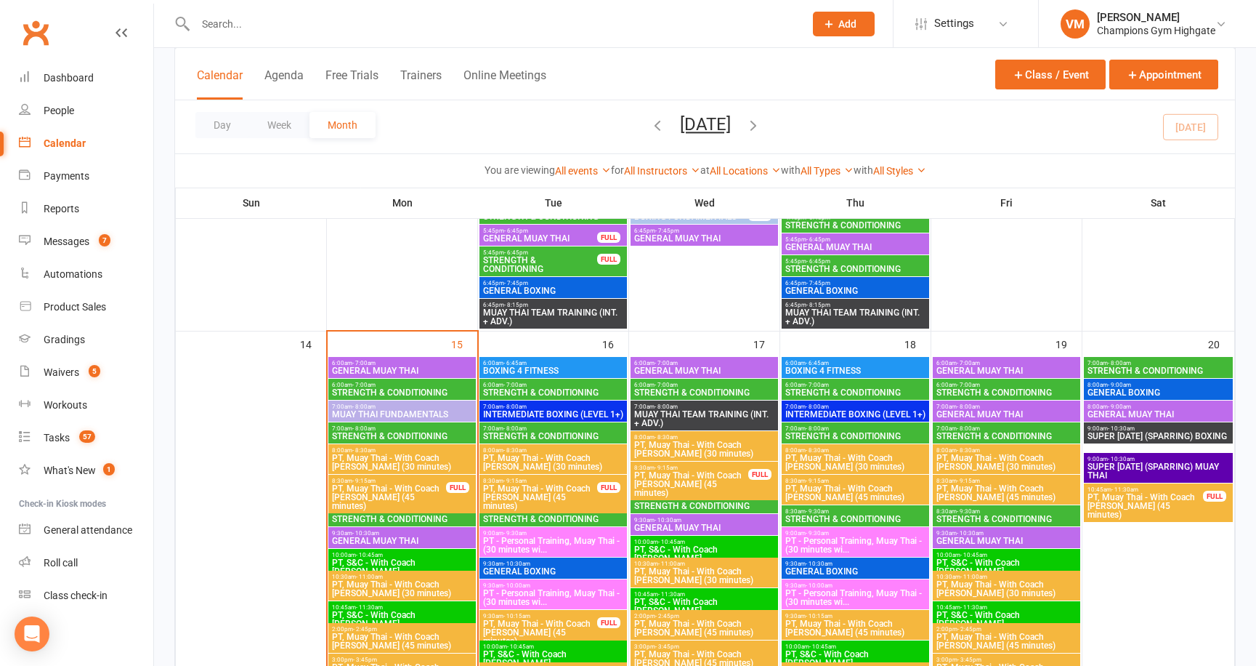
click at [526, 433] on span "STRENGTH & CONDITIONING" at bounding box center [554, 436] width 142 height 9
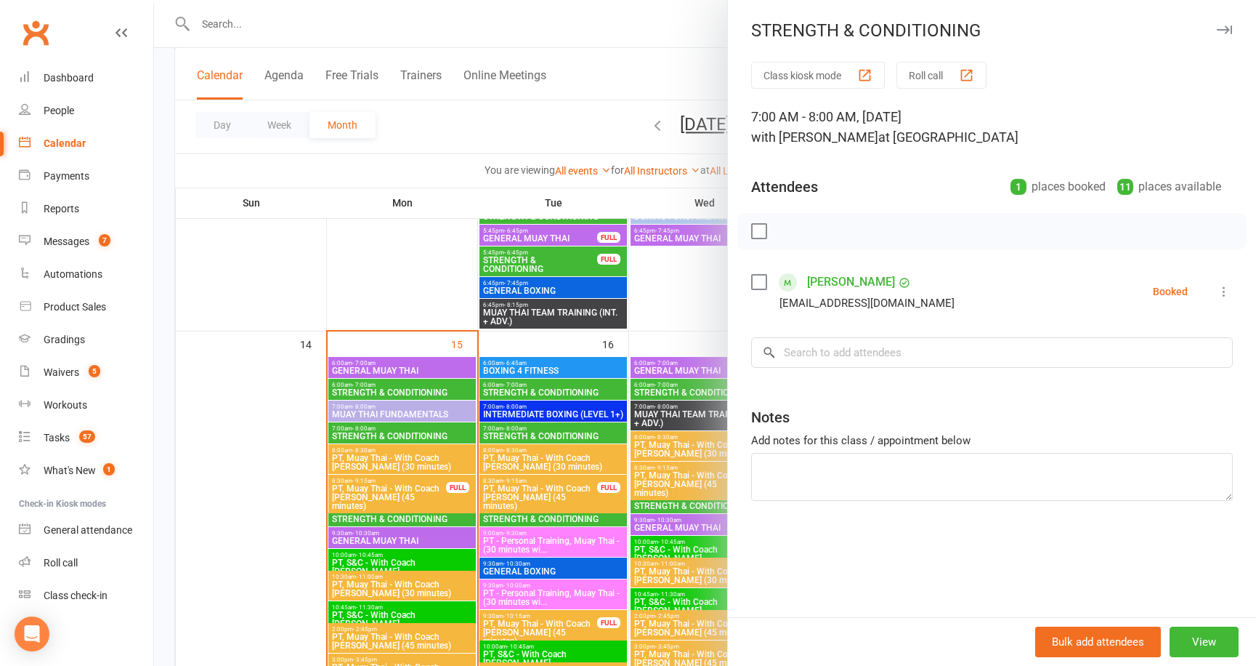
click at [526, 433] on div at bounding box center [705, 333] width 1102 height 666
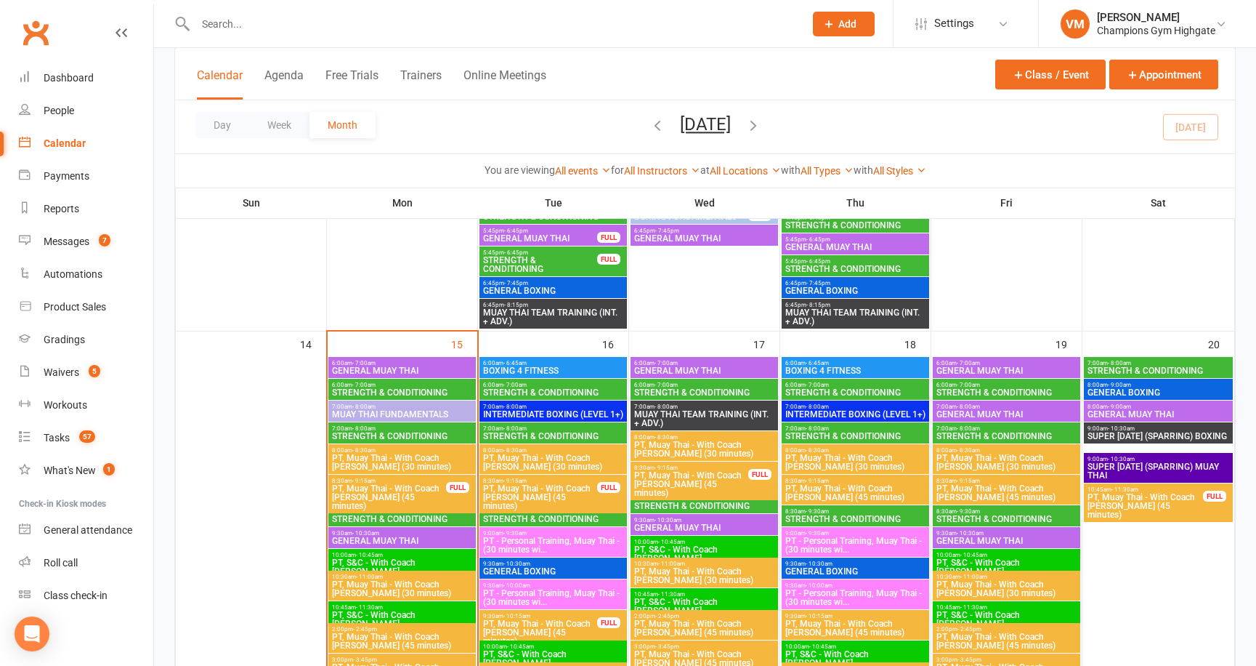
click at [522, 510] on span "- 9:30am" at bounding box center [515, 511] width 23 height 7
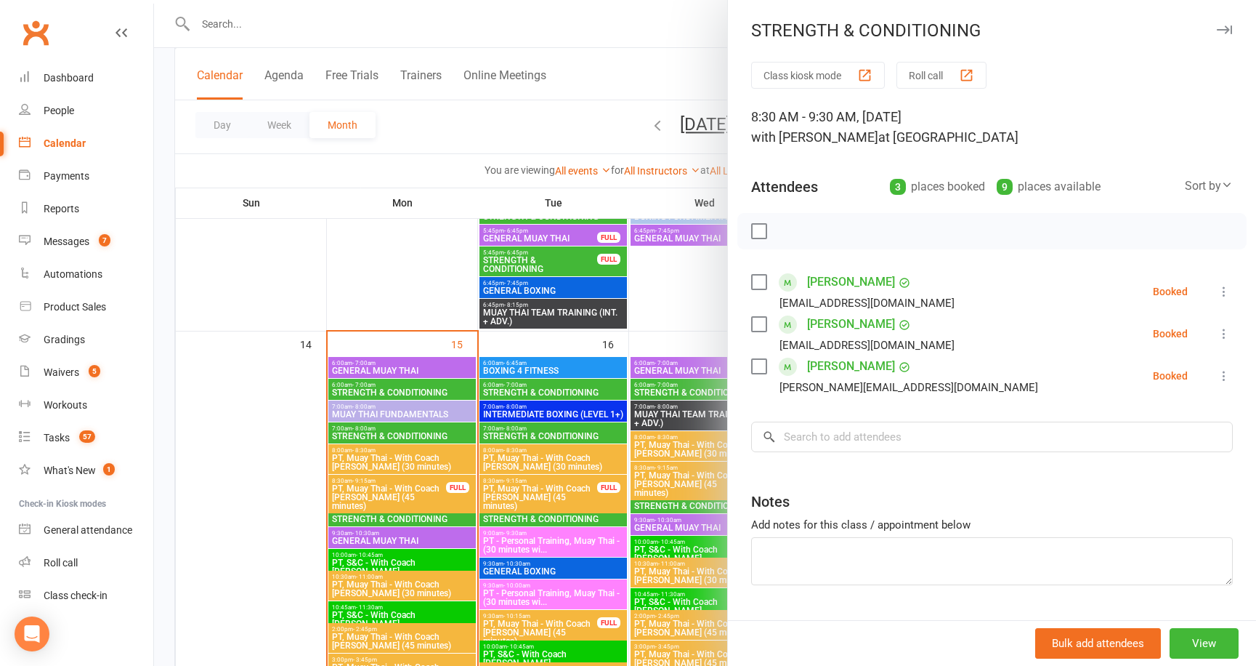
click at [522, 510] on div at bounding box center [705, 333] width 1102 height 666
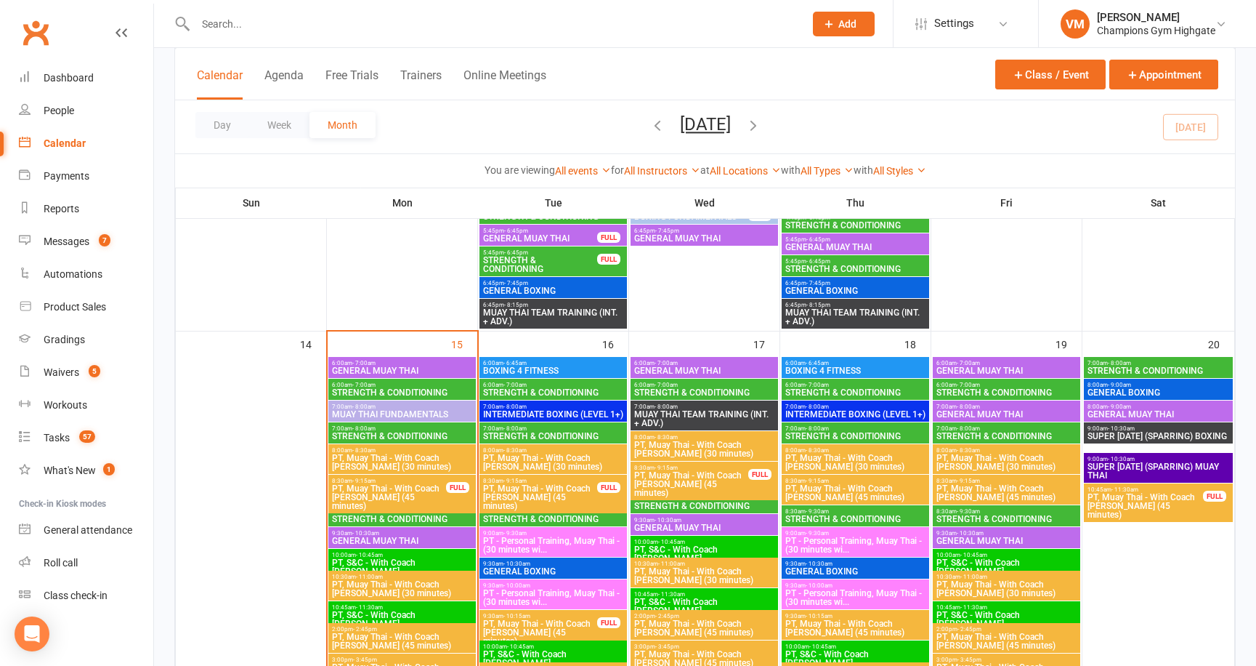
click at [663, 481] on span "PT, Muay Thai - With Coach [PERSON_NAME] (45 minutes)" at bounding box center [692, 484] width 116 height 26
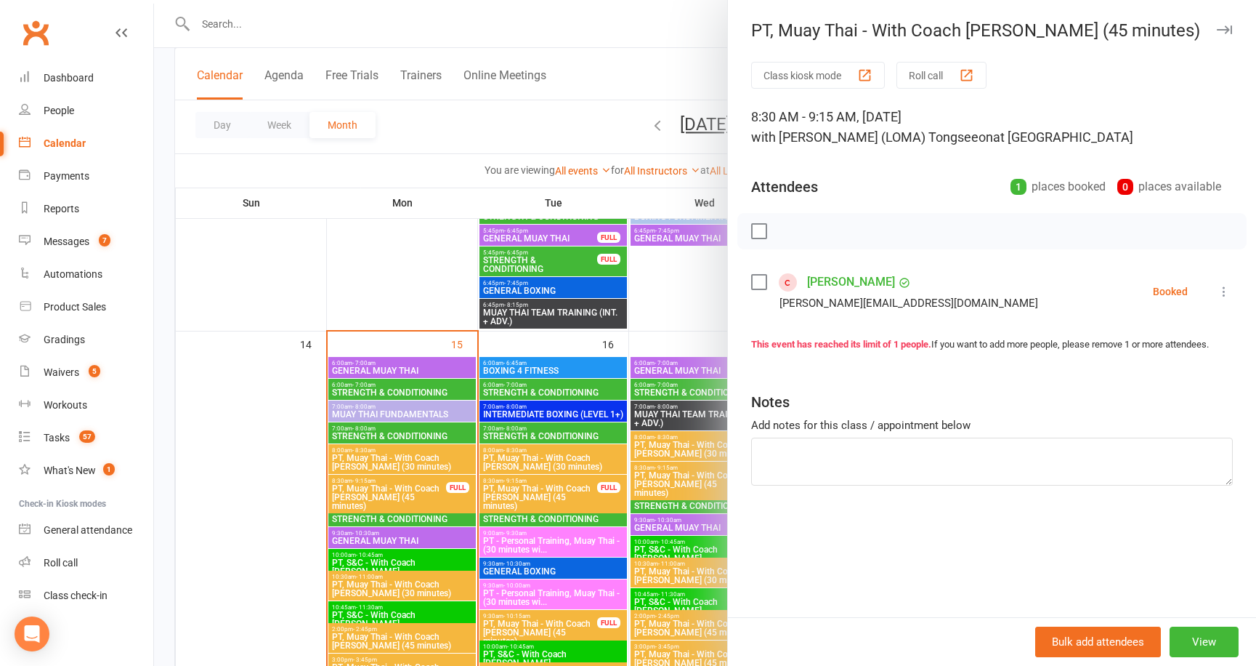
click at [663, 479] on div at bounding box center [705, 333] width 1102 height 666
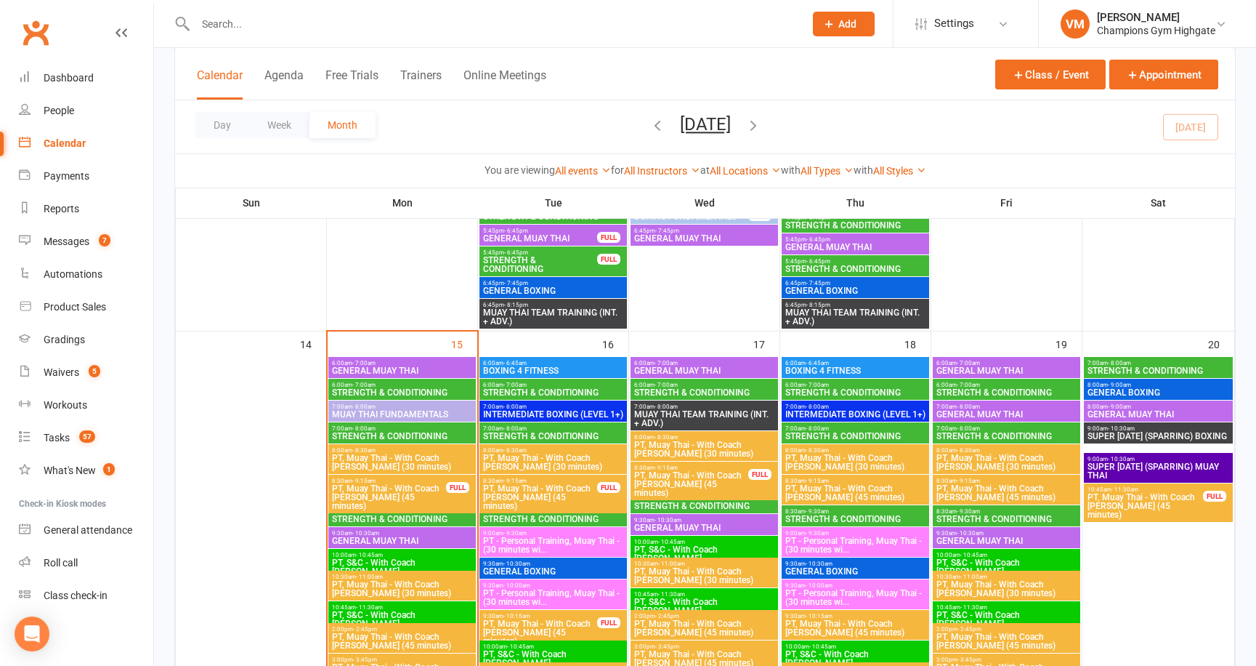
click at [290, 19] on input "text" at bounding box center [492, 24] width 603 height 20
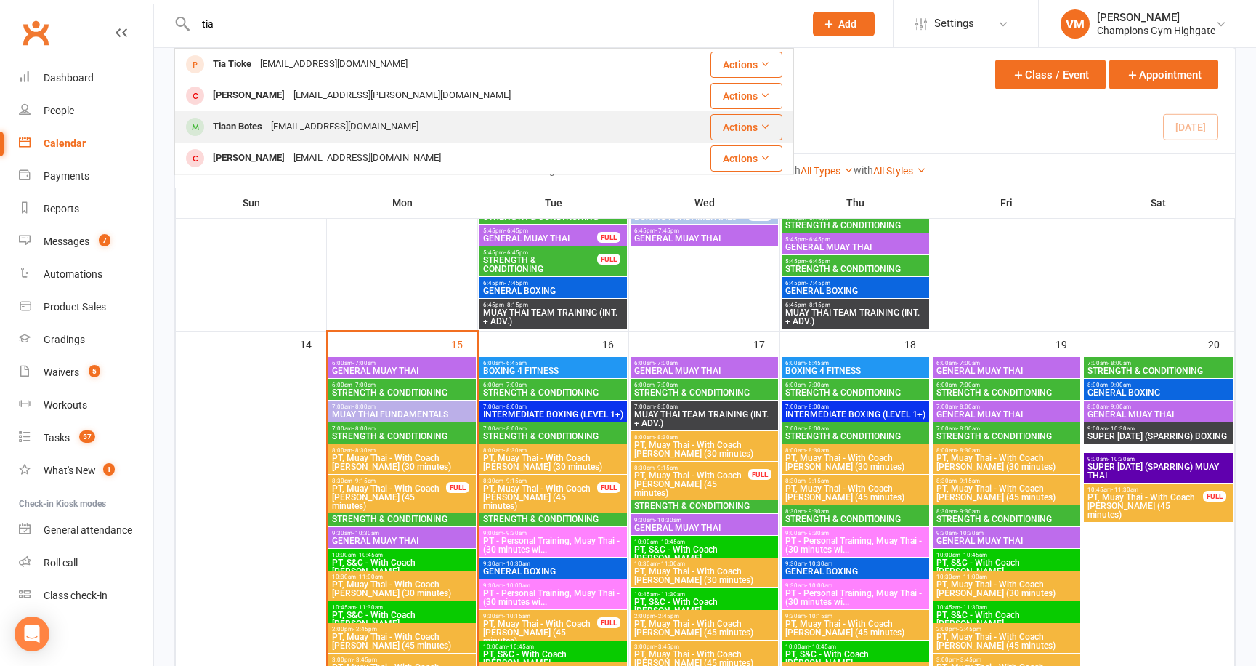
type input "tia"
click at [288, 126] on div "[EMAIL_ADDRESS][DOMAIN_NAME]" at bounding box center [345, 126] width 156 height 21
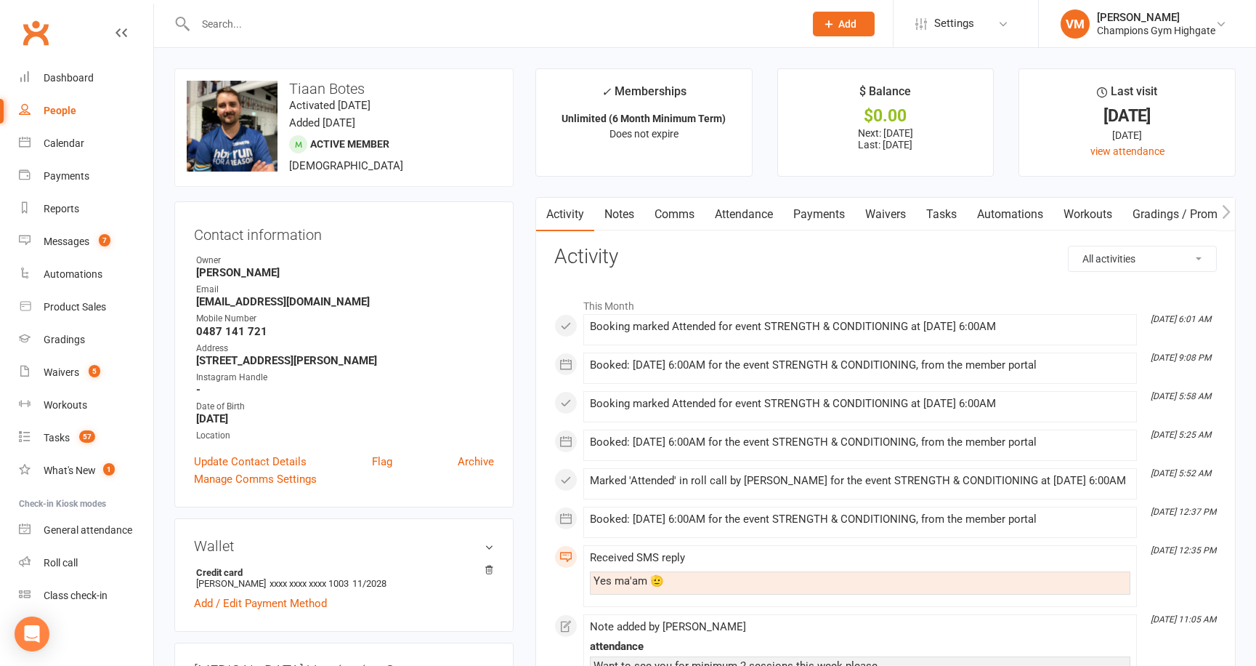
click at [688, 212] on link "Comms" at bounding box center [675, 214] width 60 height 33
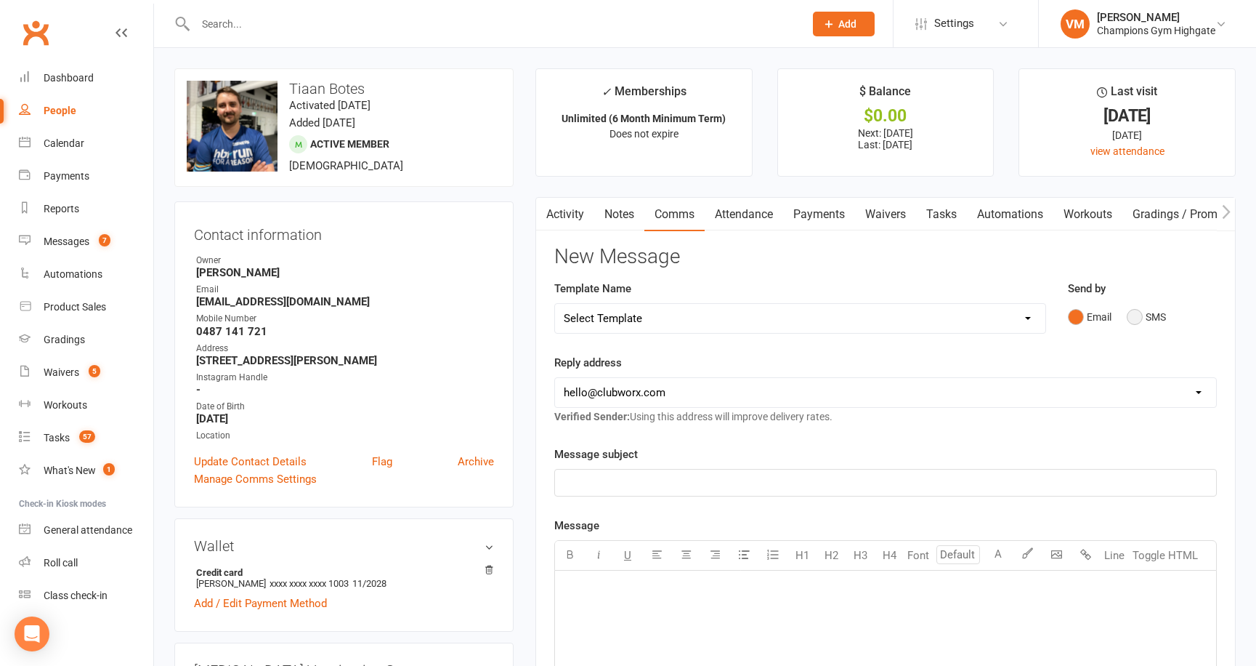
click at [948, 317] on button "SMS" at bounding box center [1146, 317] width 39 height 28
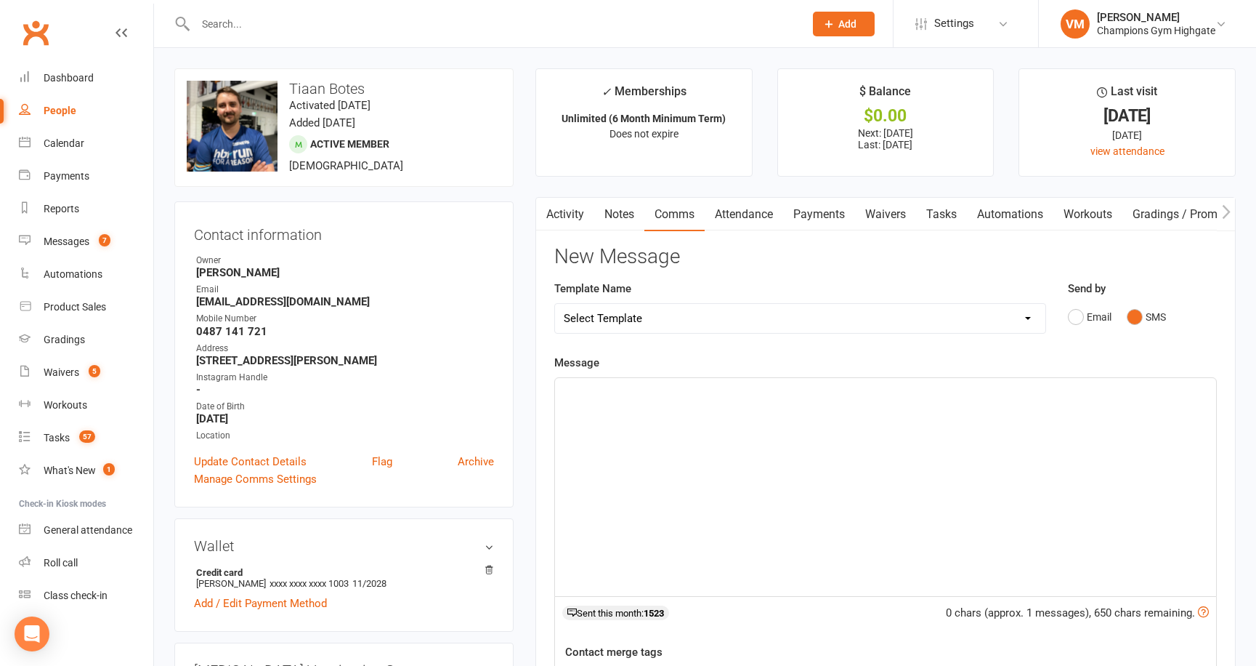
click at [810, 437] on div "﻿" at bounding box center [885, 487] width 661 height 218
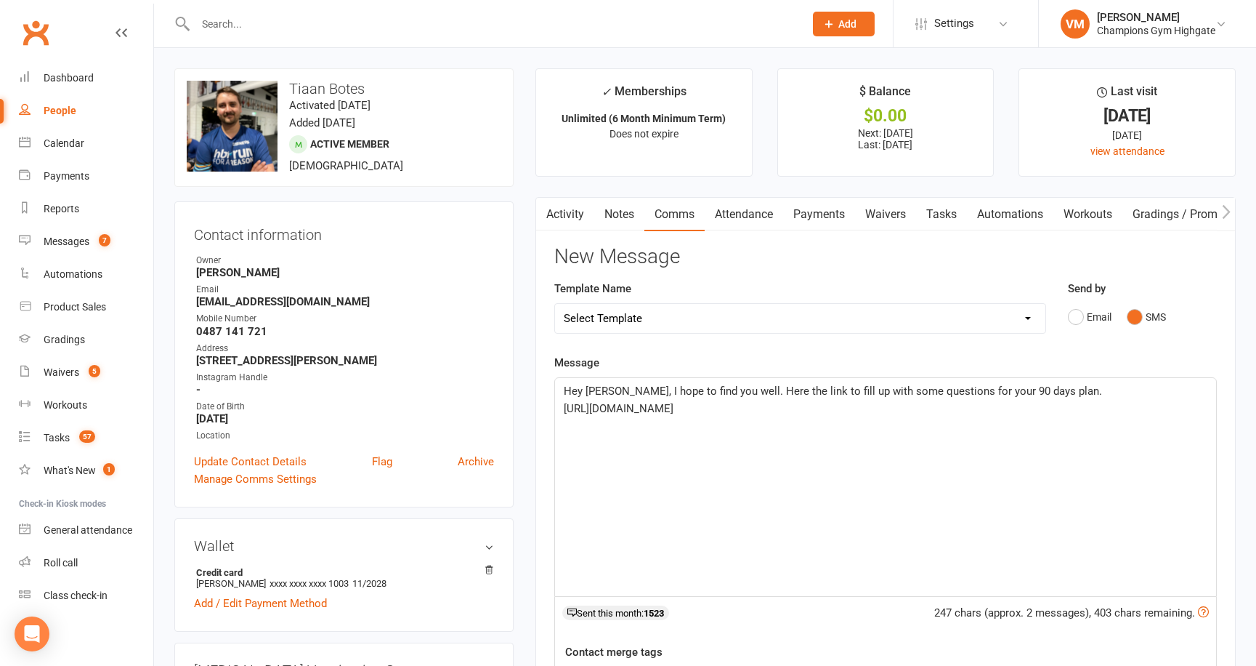
click at [945, 417] on p "[URL][DOMAIN_NAME]" at bounding box center [886, 408] width 644 height 17
click at [828, 467] on span "Please start to fill up and we will add some information in presence." at bounding box center [728, 460] width 329 height 13
click at [948, 469] on p "Please start to fill up and we will add some information if needed in presence." at bounding box center [886, 460] width 644 height 17
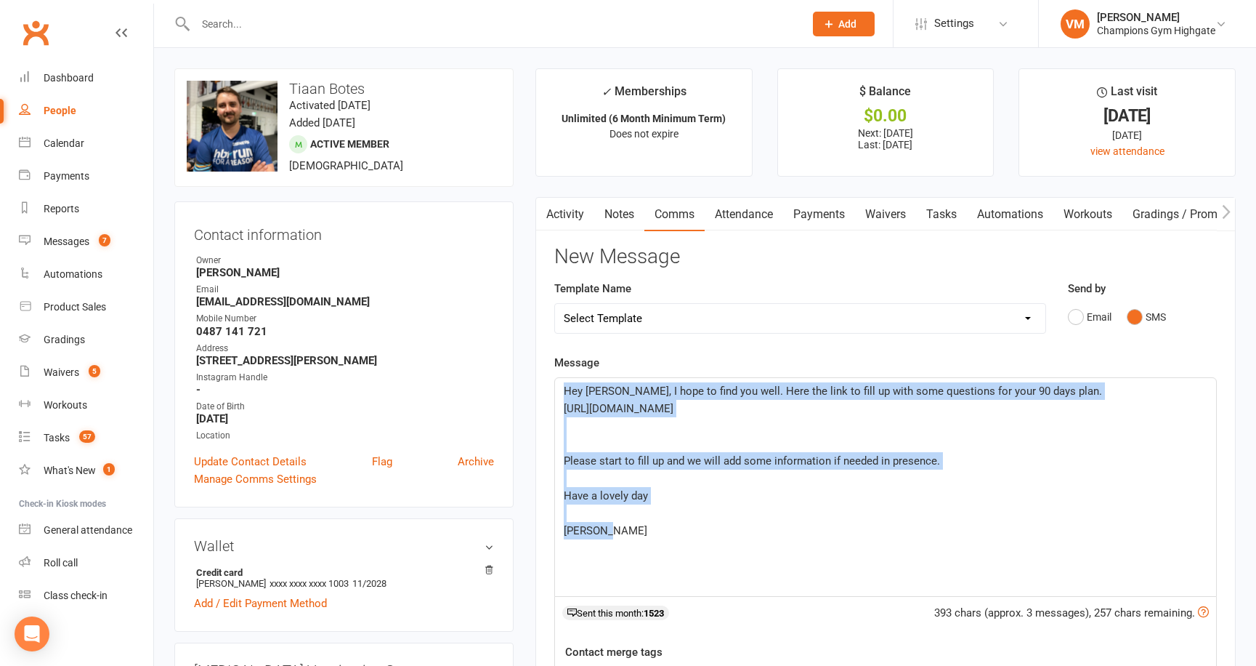
drag, startPoint x: 632, startPoint y: 557, endPoint x: 546, endPoint y: 390, distance: 187.9
click at [546, 390] on div "Activity Notes Comms Attendance Payments Waivers Tasks Automations Workouts Gra…" at bounding box center [886, 549] width 701 height 705
copy div "Hey [PERSON_NAME], I hope to find you well. Here the link to fill up with some …"
click at [666, 522] on p "﻿" at bounding box center [886, 512] width 644 height 17
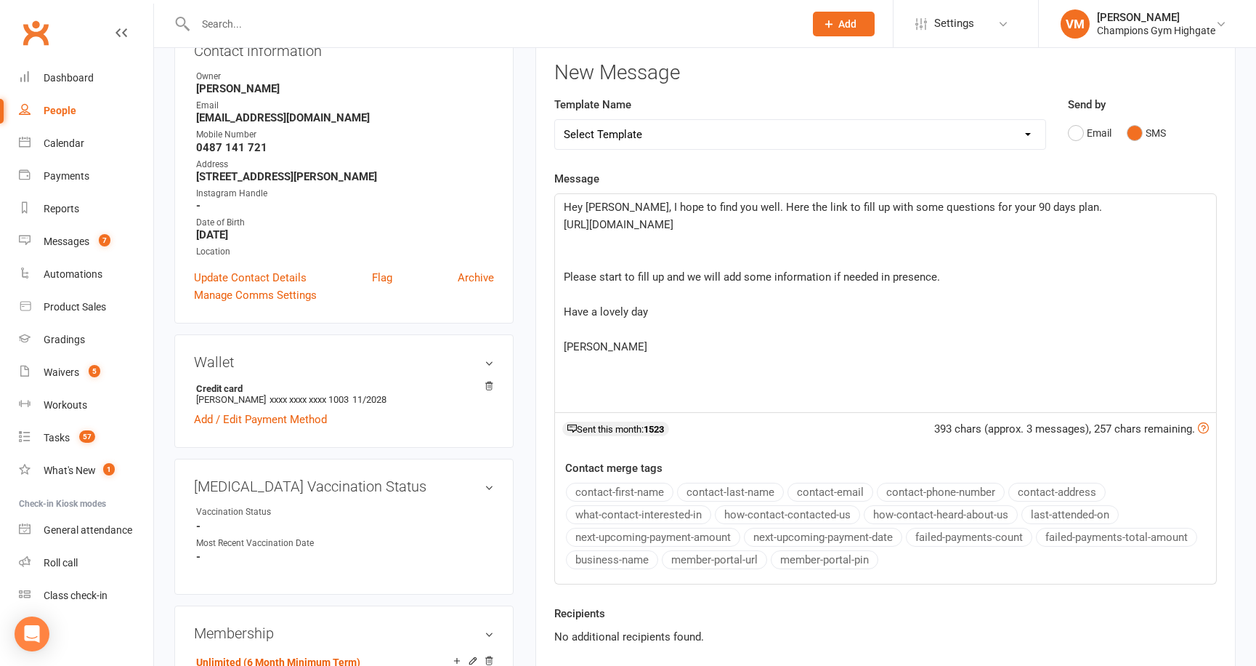
scroll to position [304, 0]
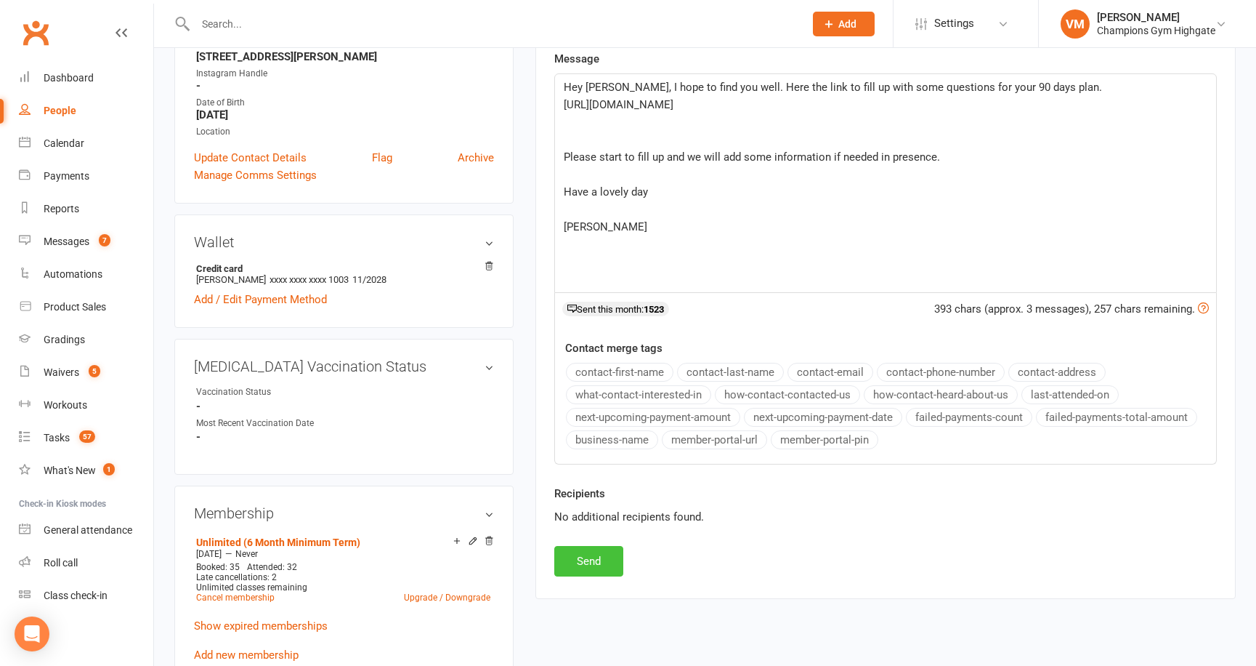
click at [585, 554] on button "Send" at bounding box center [588, 561] width 69 height 31
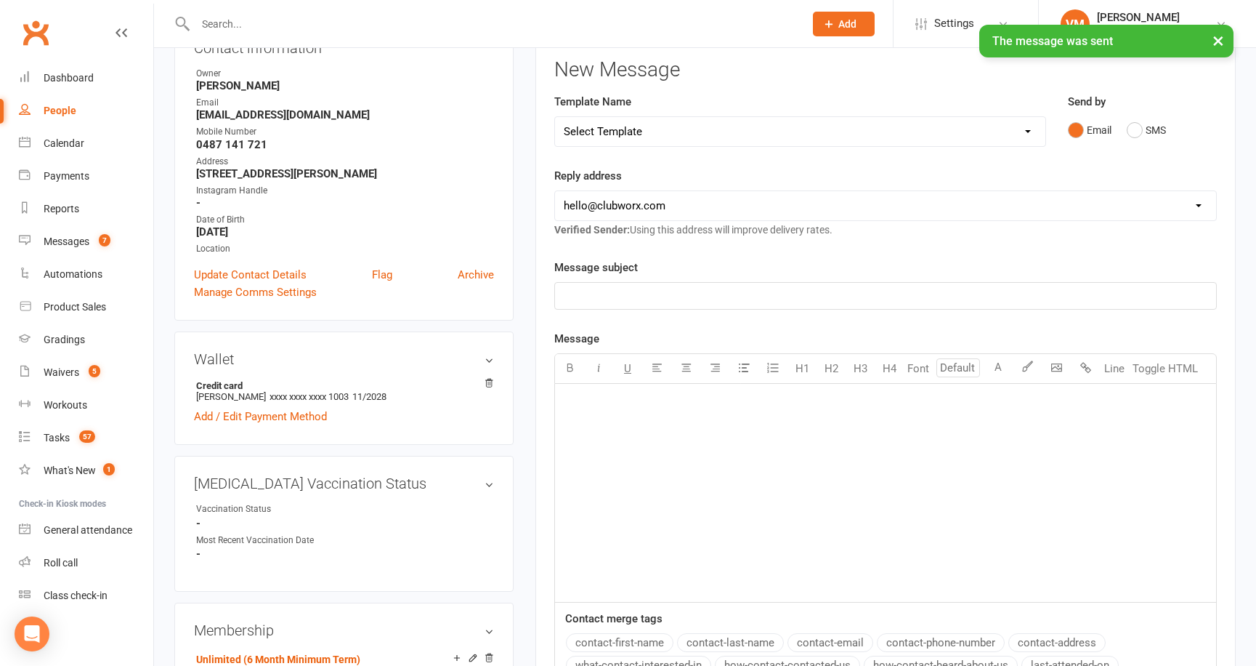
scroll to position [0, 0]
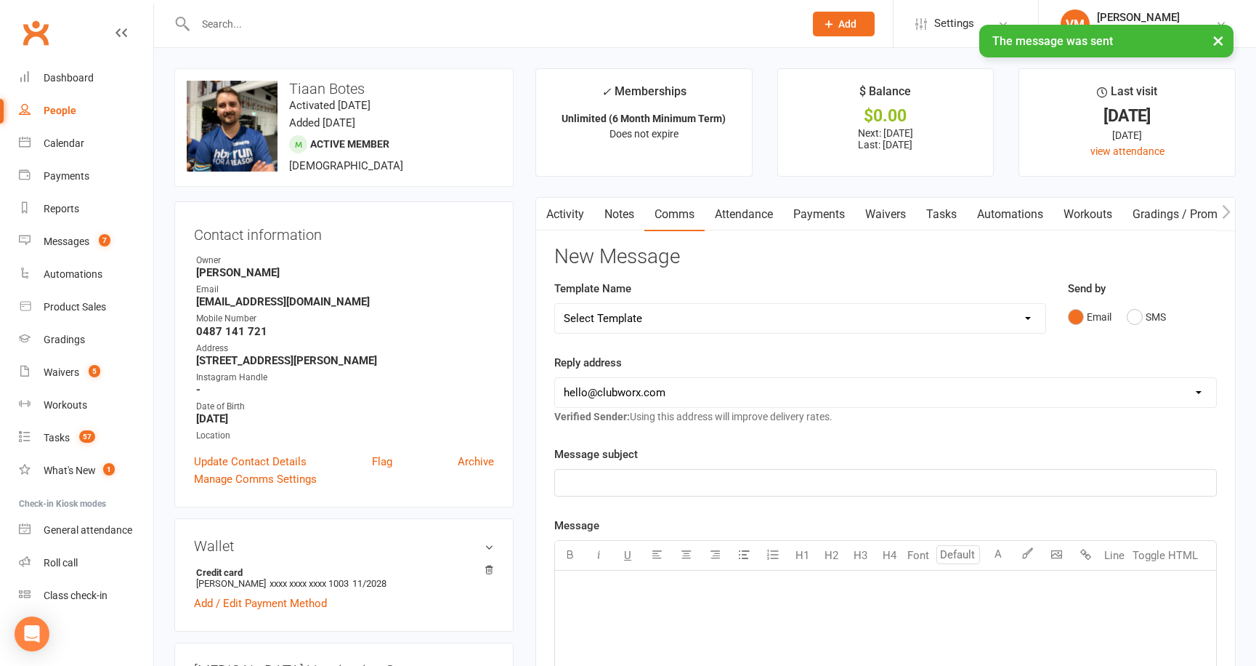
click at [625, 222] on link "Notes" at bounding box center [619, 214] width 50 height 33
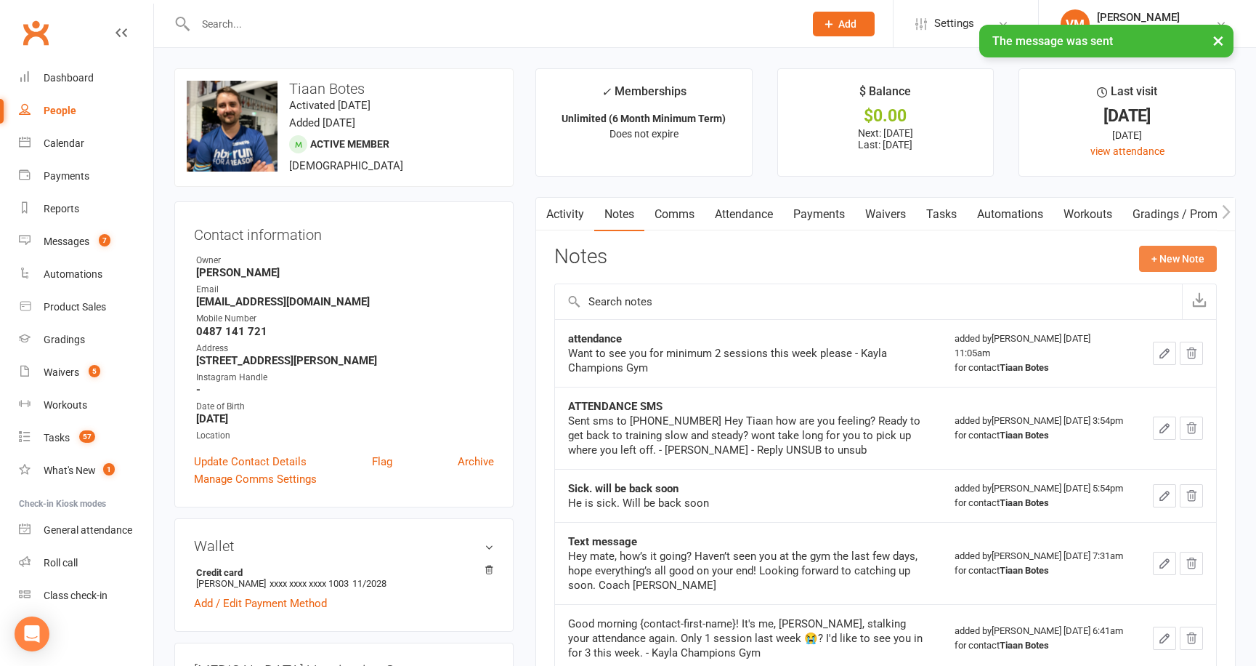
click at [948, 267] on button "+ New Note" at bounding box center [1178, 259] width 78 height 26
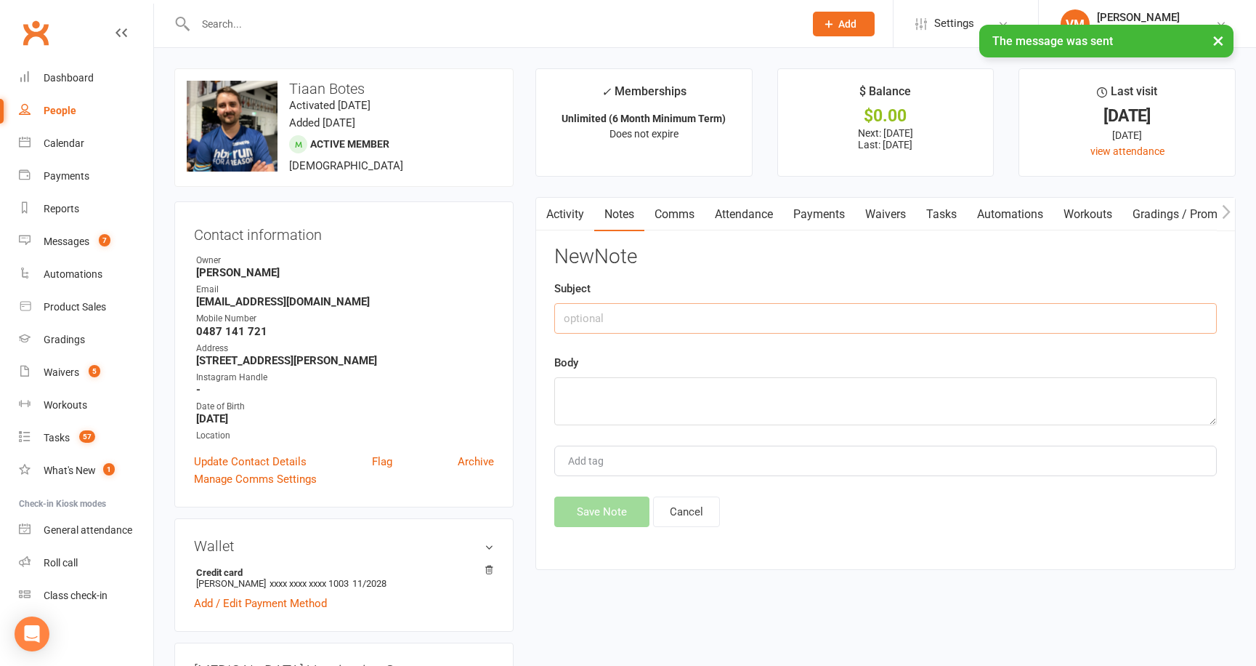
click at [890, 310] on input "text" at bounding box center [885, 318] width 663 height 31
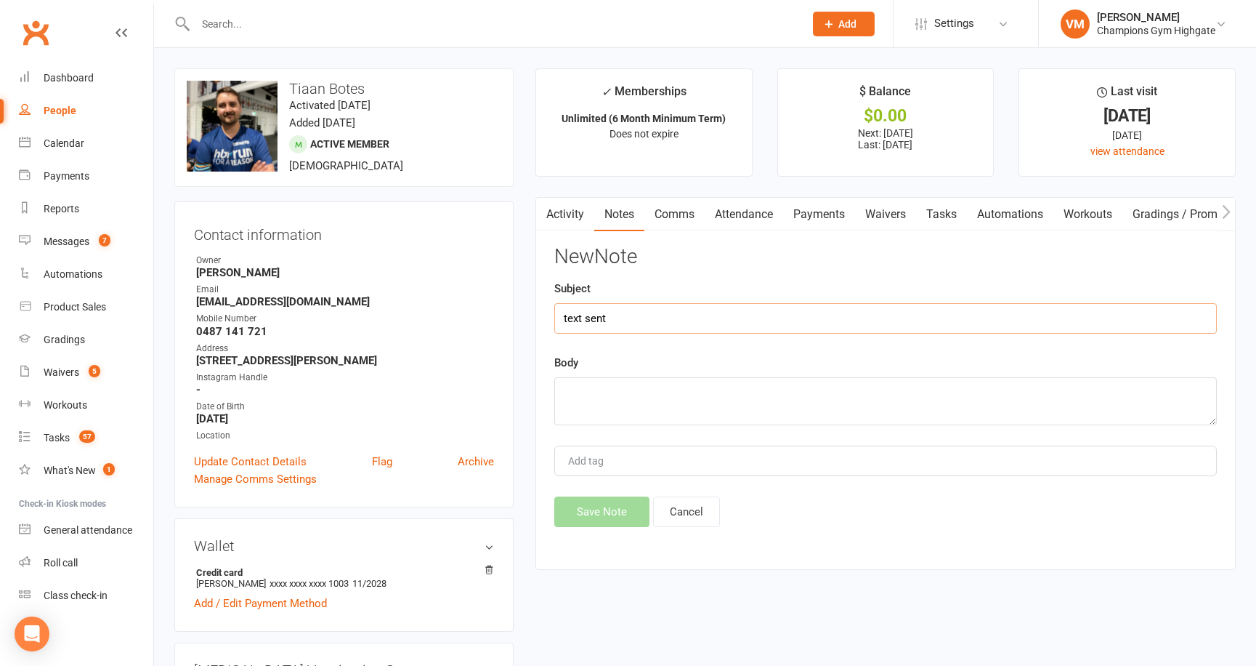
type input "text sent"
click at [686, 399] on textarea at bounding box center [885, 401] width 663 height 48
paste textarea "Hey [PERSON_NAME], I hope to find you well. Here the link to fill up with some …"
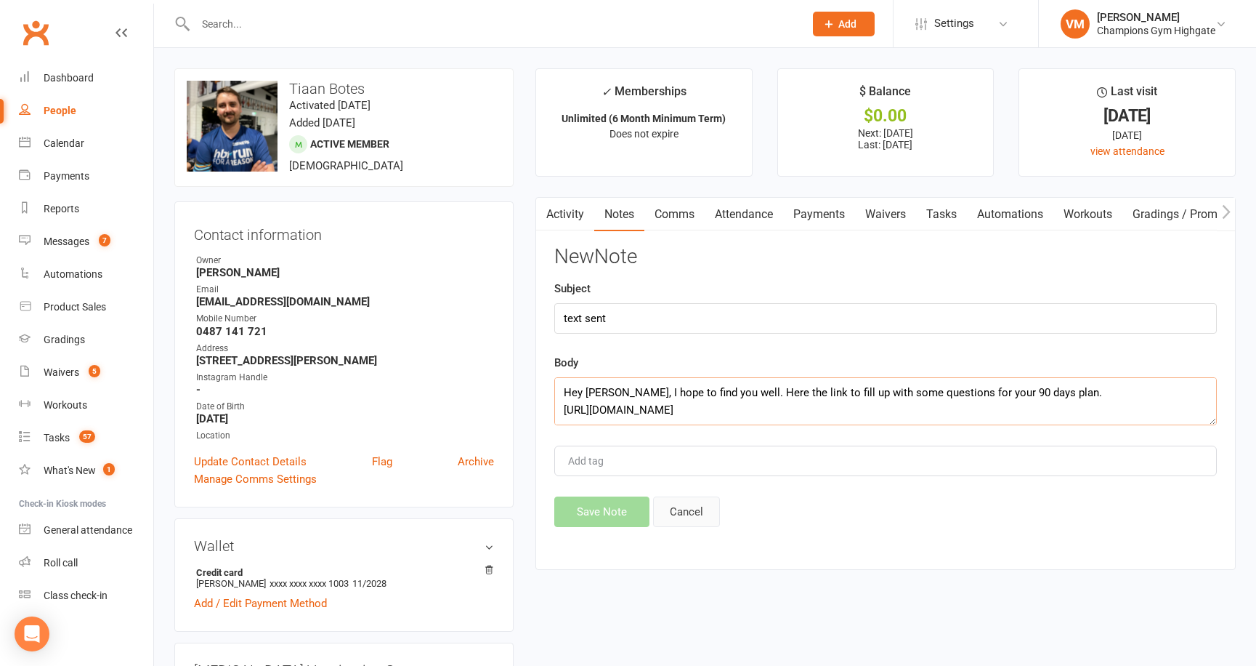
scroll to position [218, 0]
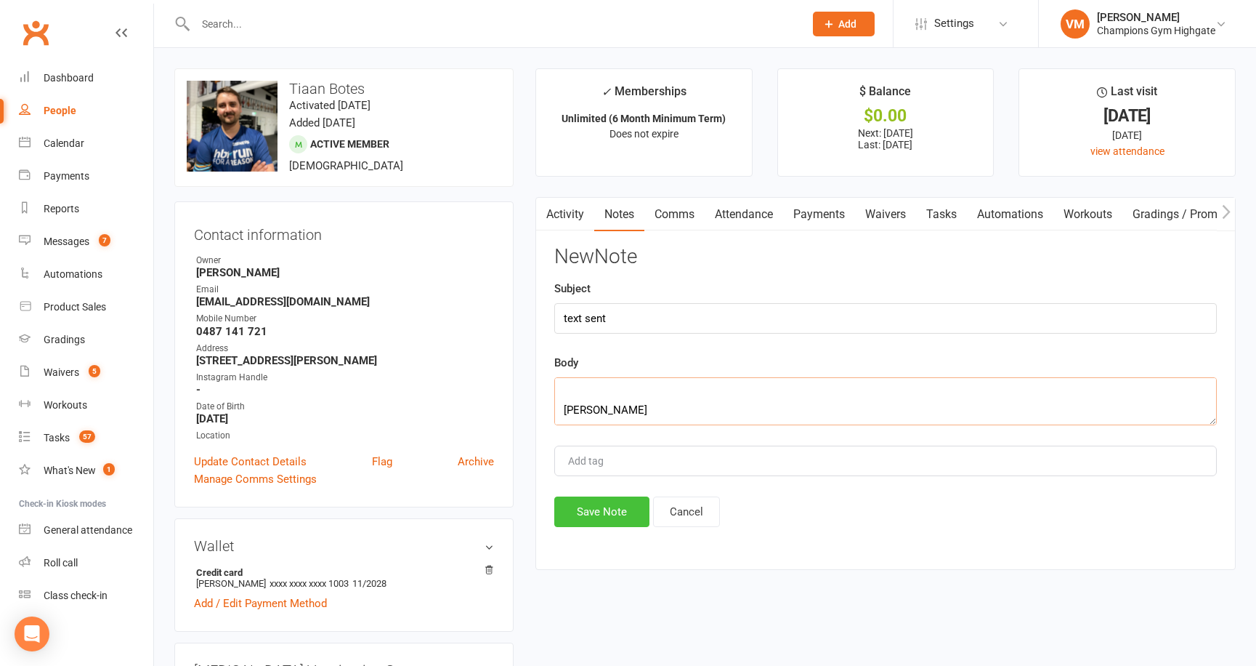
type textarea "Hey [PERSON_NAME], I hope to find you well. Here the link to fill up with some …"
click at [616, 514] on button "Save Note" at bounding box center [601, 511] width 95 height 31
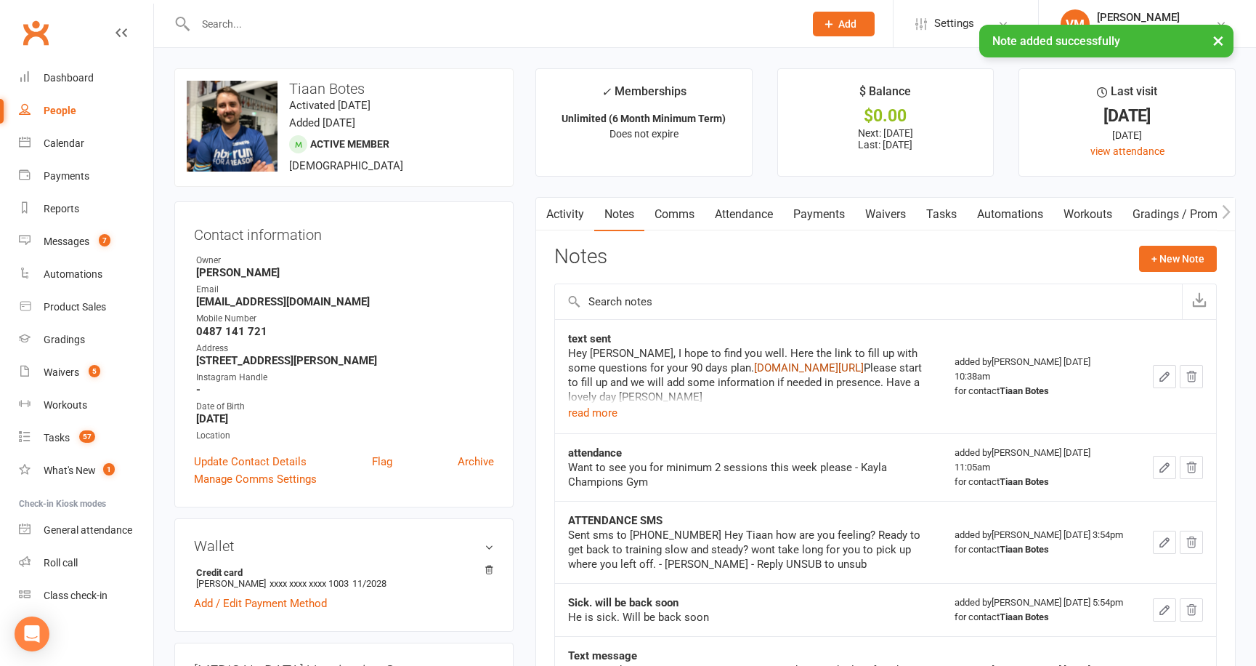
click at [754, 374] on link "[DOMAIN_NAME][URL]" at bounding box center [809, 367] width 110 height 13
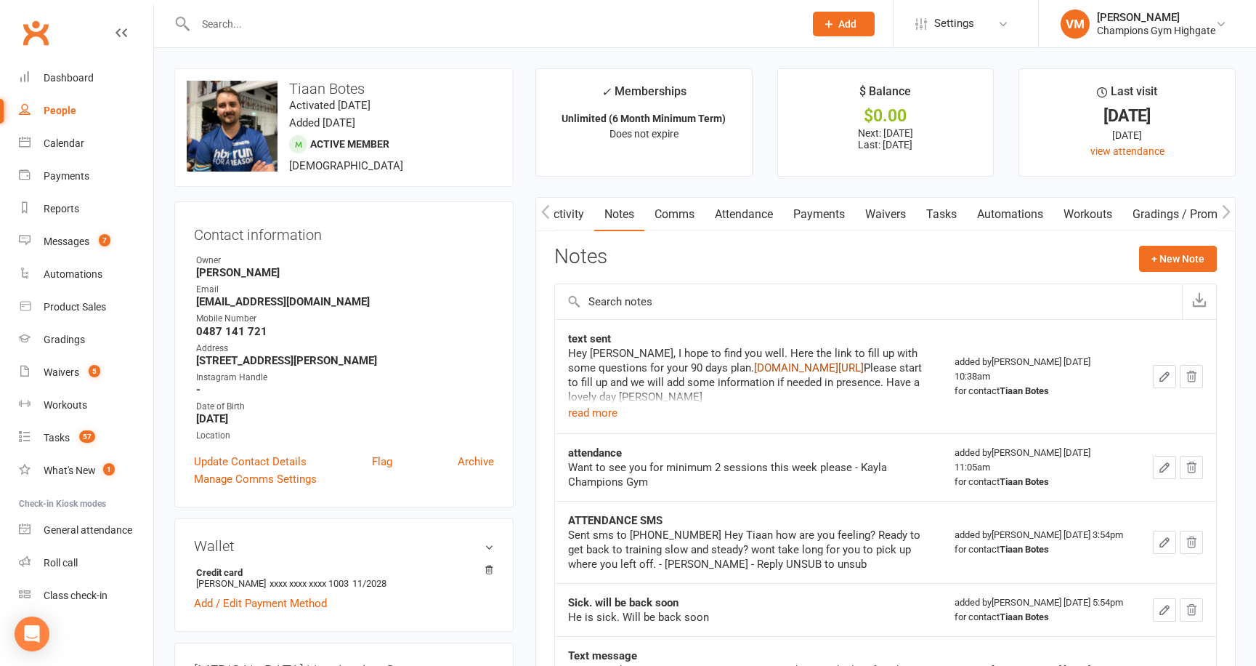
scroll to position [0, 1]
click at [557, 213] on link "Activity" at bounding box center [565, 214] width 58 height 33
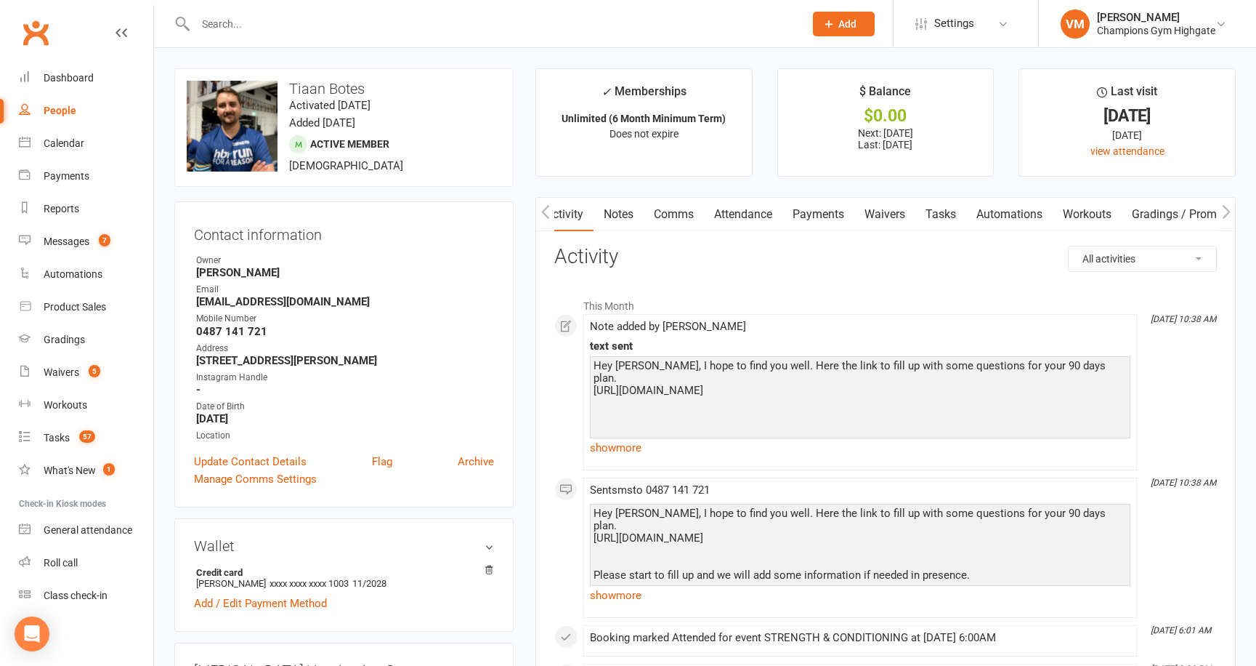
click at [613, 213] on link "Notes" at bounding box center [619, 214] width 50 height 33
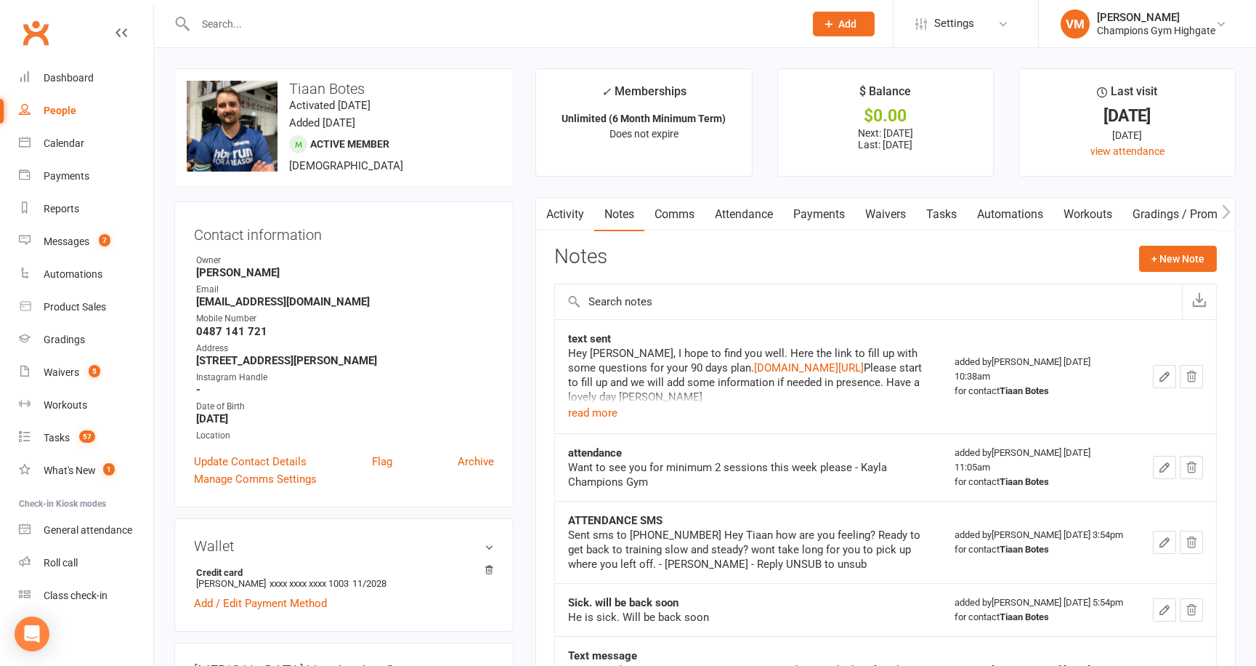
click at [666, 205] on link "Comms" at bounding box center [675, 214] width 60 height 33
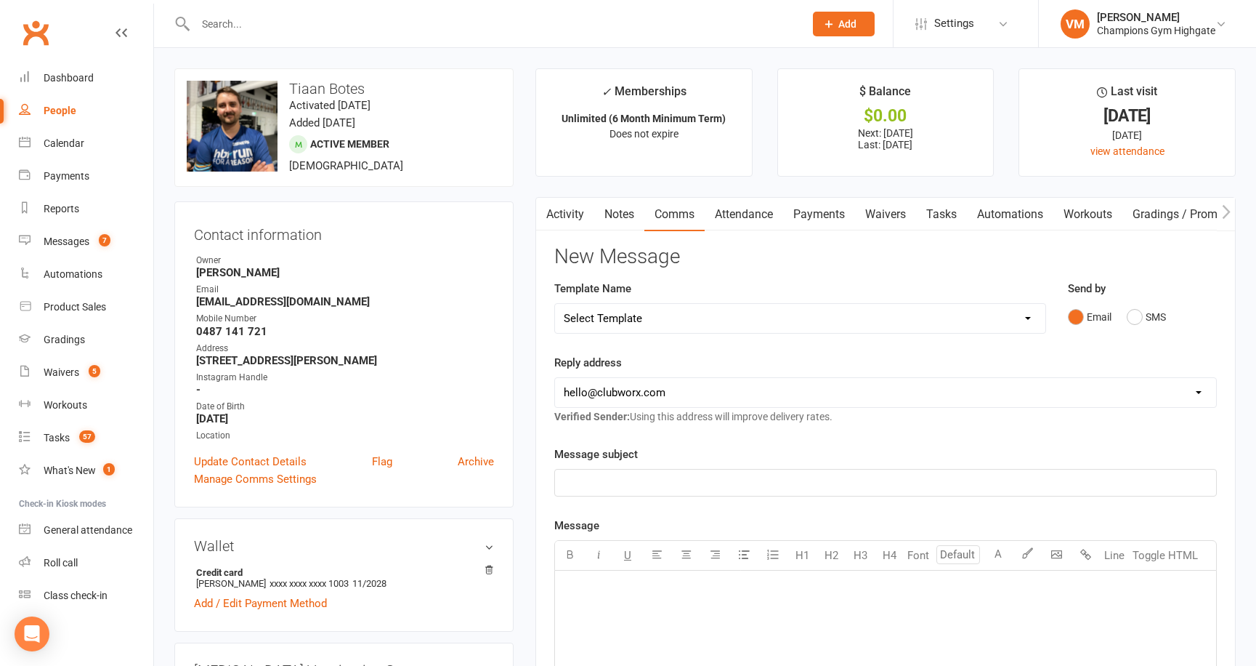
click at [581, 219] on link "Activity" at bounding box center [565, 214] width 58 height 33
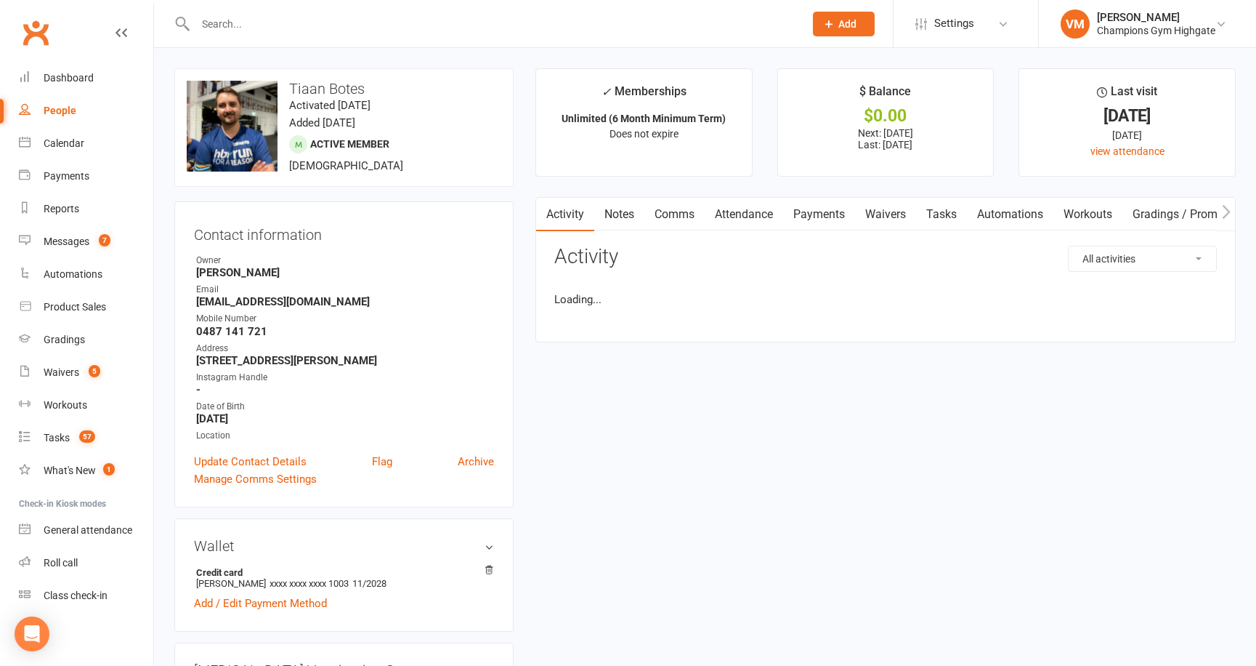
click at [620, 211] on link "Notes" at bounding box center [619, 214] width 50 height 33
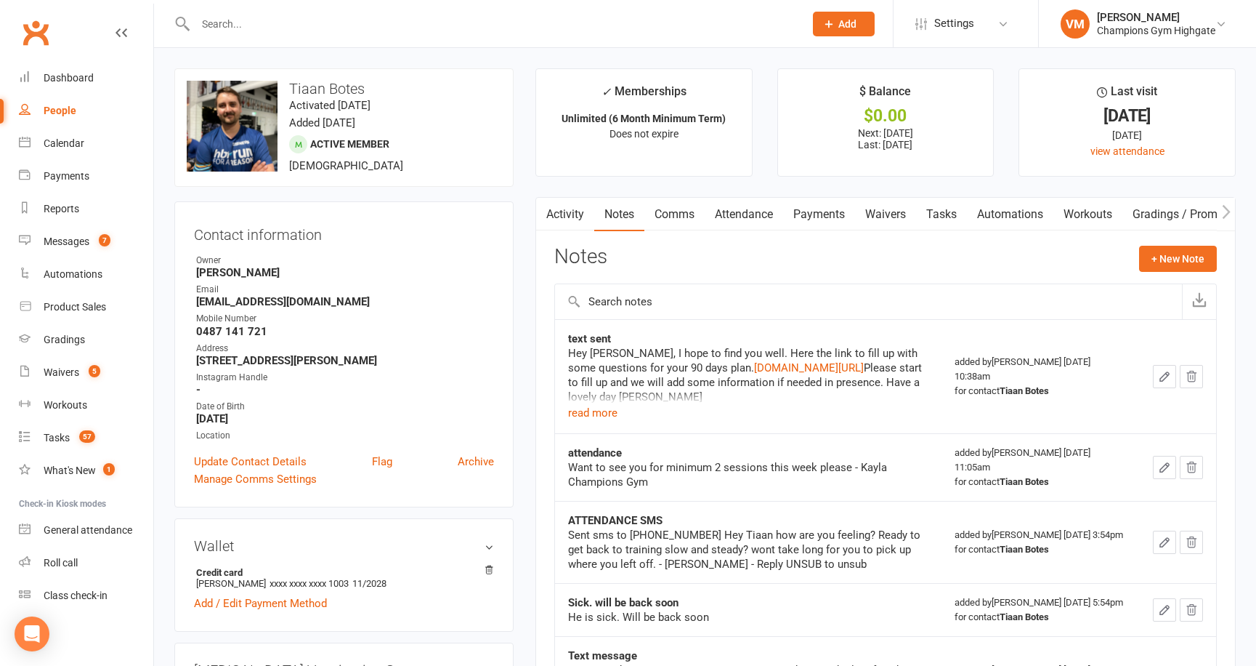
click at [578, 213] on link "Activity" at bounding box center [565, 214] width 58 height 33
